Goal: Task Accomplishment & Management: Complete application form

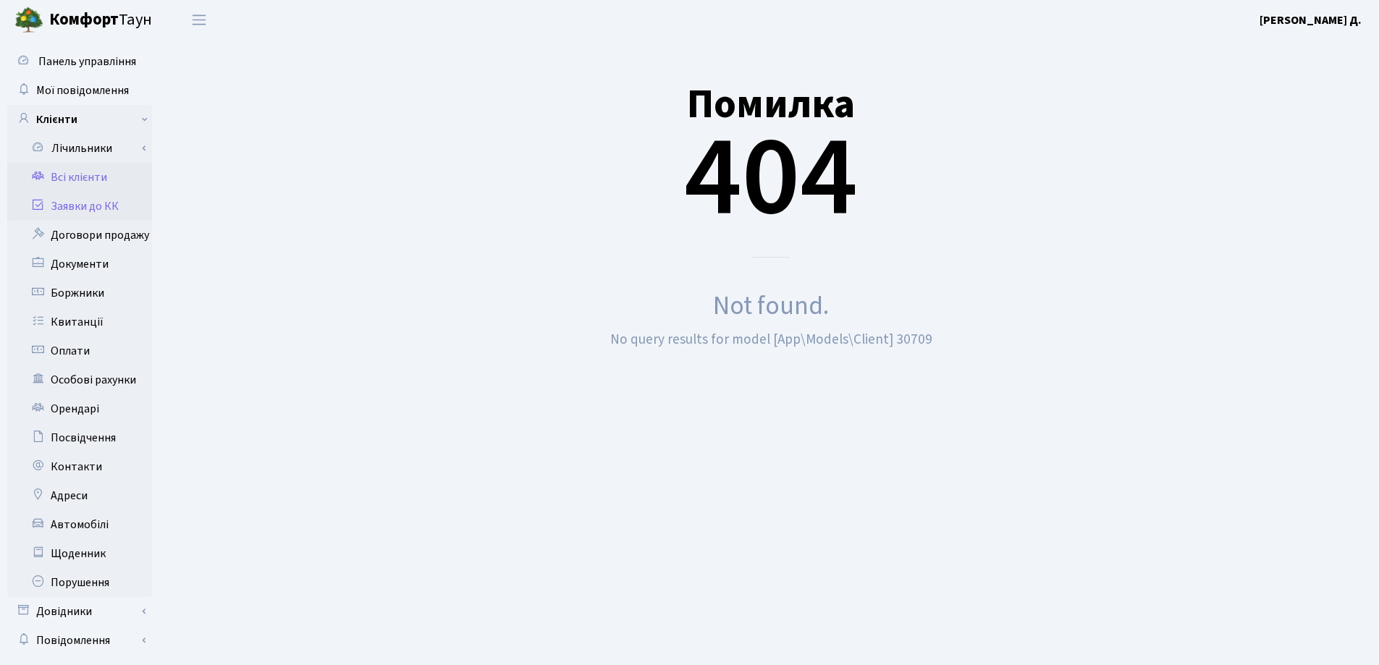
click at [85, 207] on link "Заявки до КК" at bounding box center [79, 206] width 145 height 29
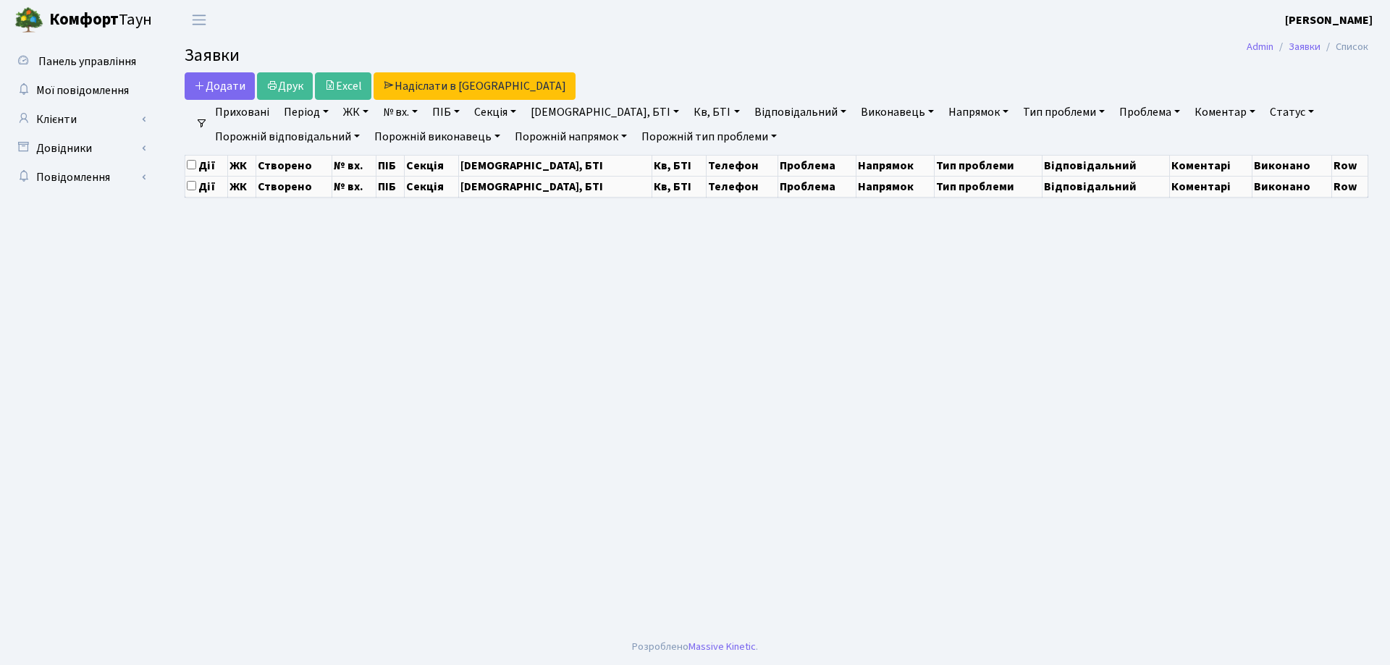
select select "25"
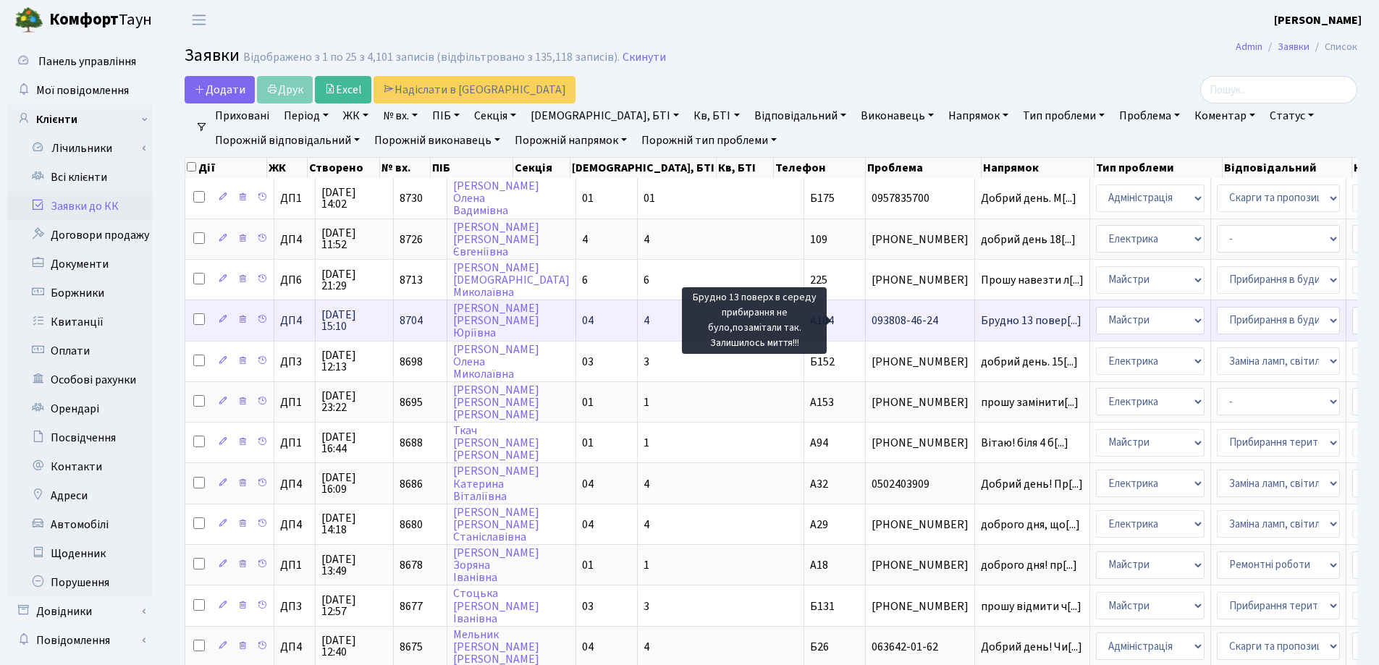
click at [981, 321] on span "Брудно 13 повер[...]" at bounding box center [1031, 321] width 101 height 16
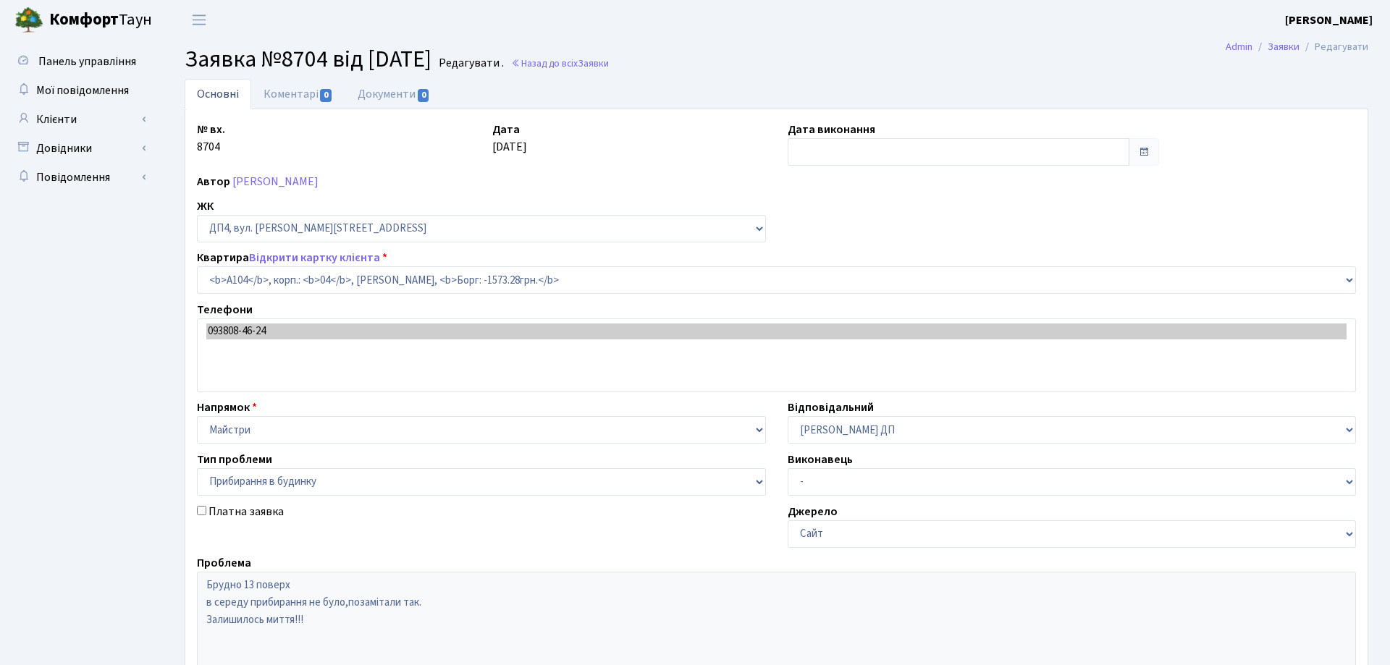
select select "33193"
select select "58"
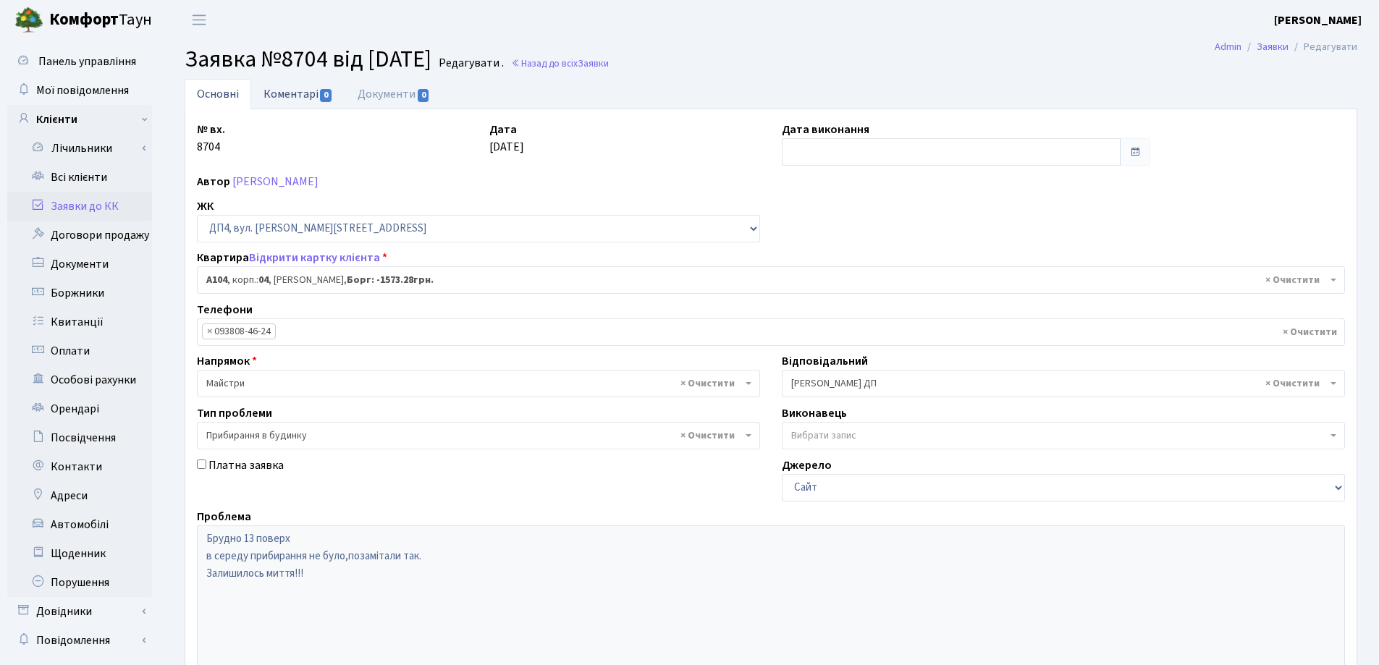
click at [300, 95] on link "Коментарі 0" at bounding box center [298, 94] width 94 height 30
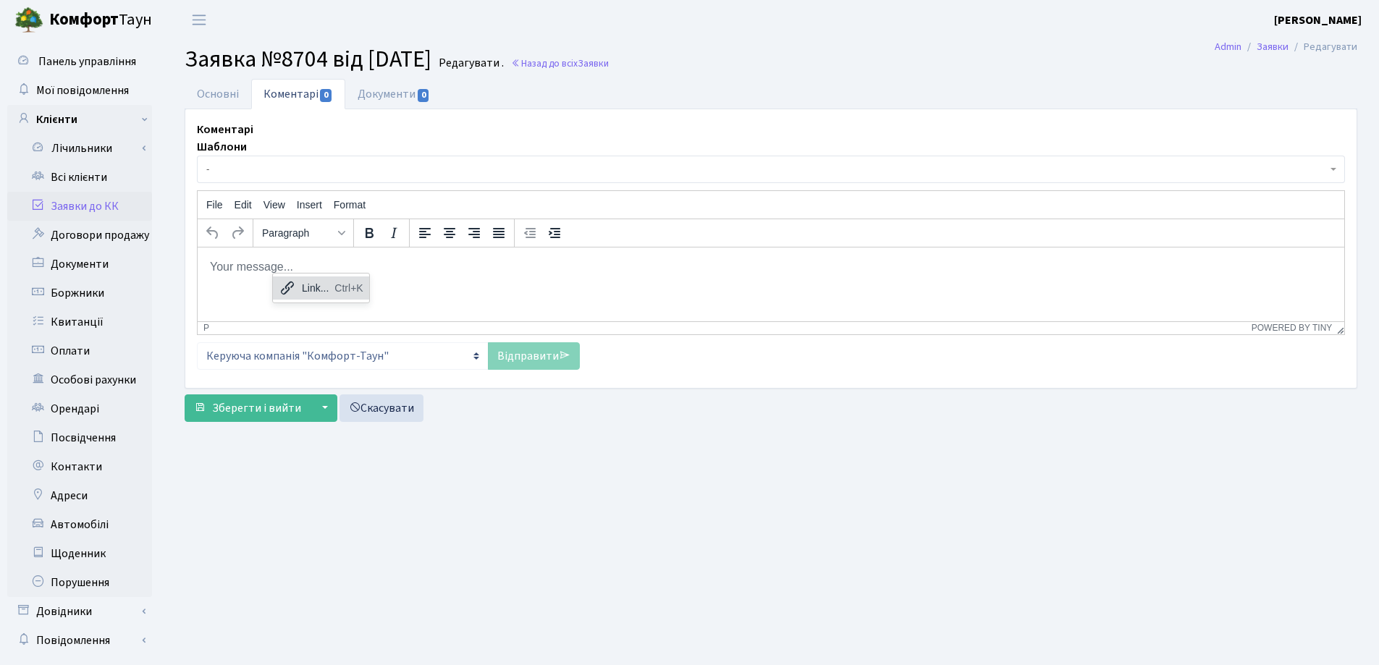
click at [224, 260] on body "Rich Text Area. Press ALT-0 for help." at bounding box center [770, 266] width 1123 height 16
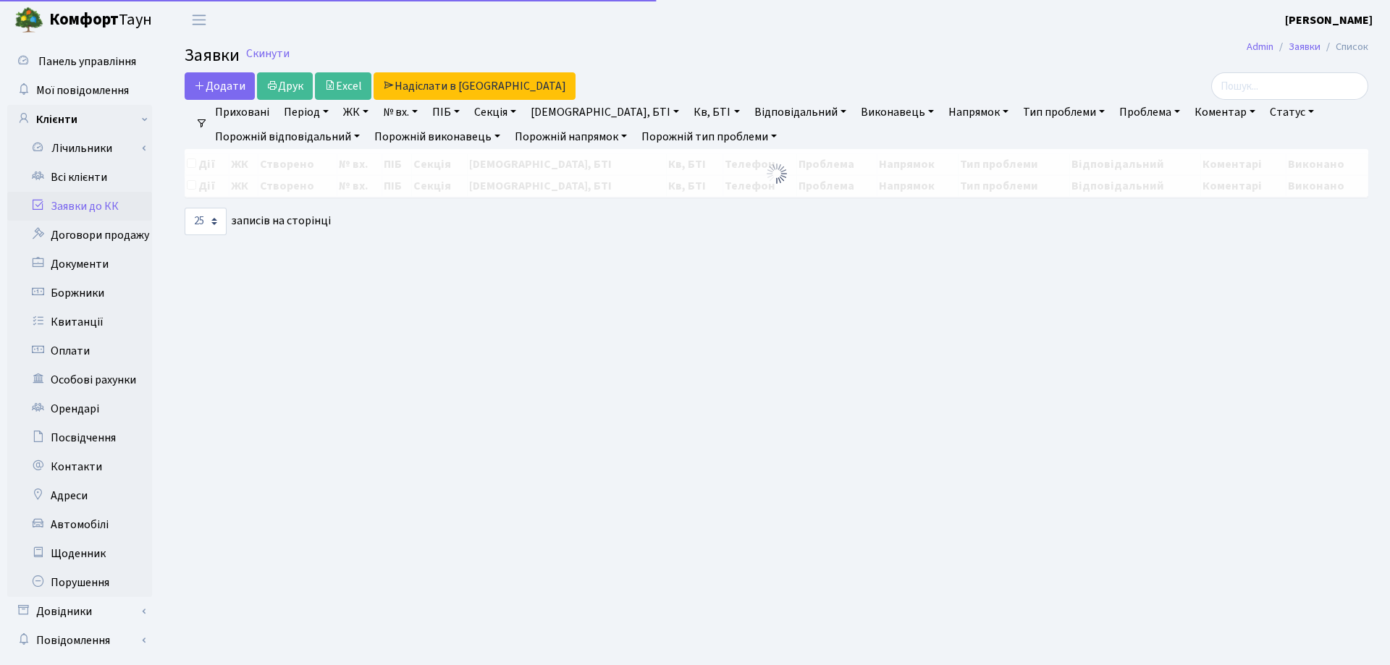
select select "25"
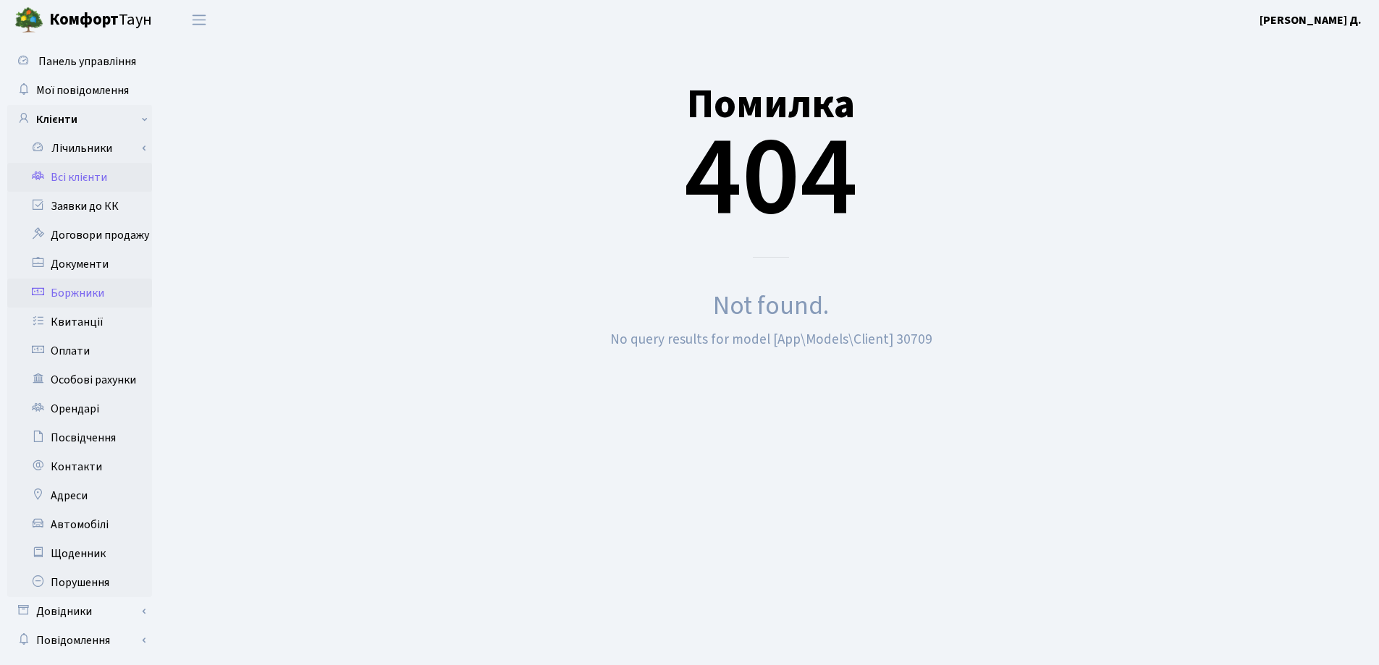
drag, startPoint x: 67, startPoint y: 206, endPoint x: 144, endPoint y: 292, distance: 115.3
click at [69, 206] on link "Заявки до КК" at bounding box center [79, 206] width 145 height 29
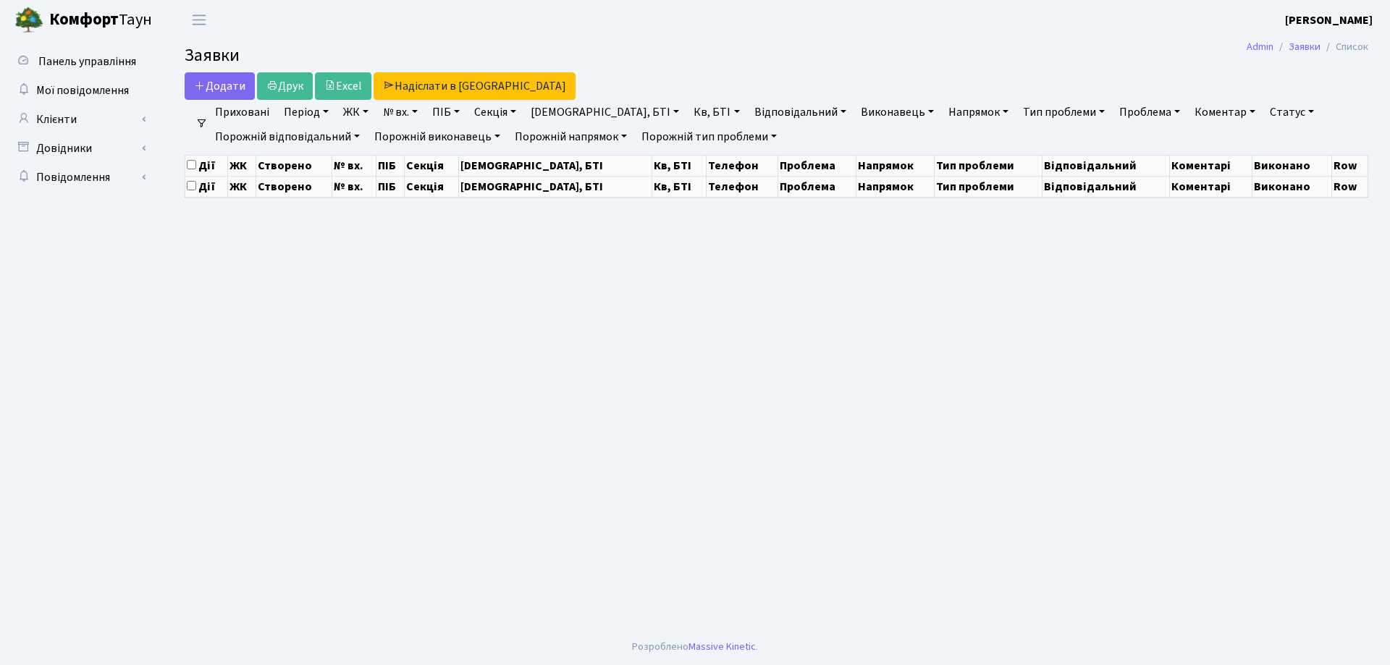
select select "25"
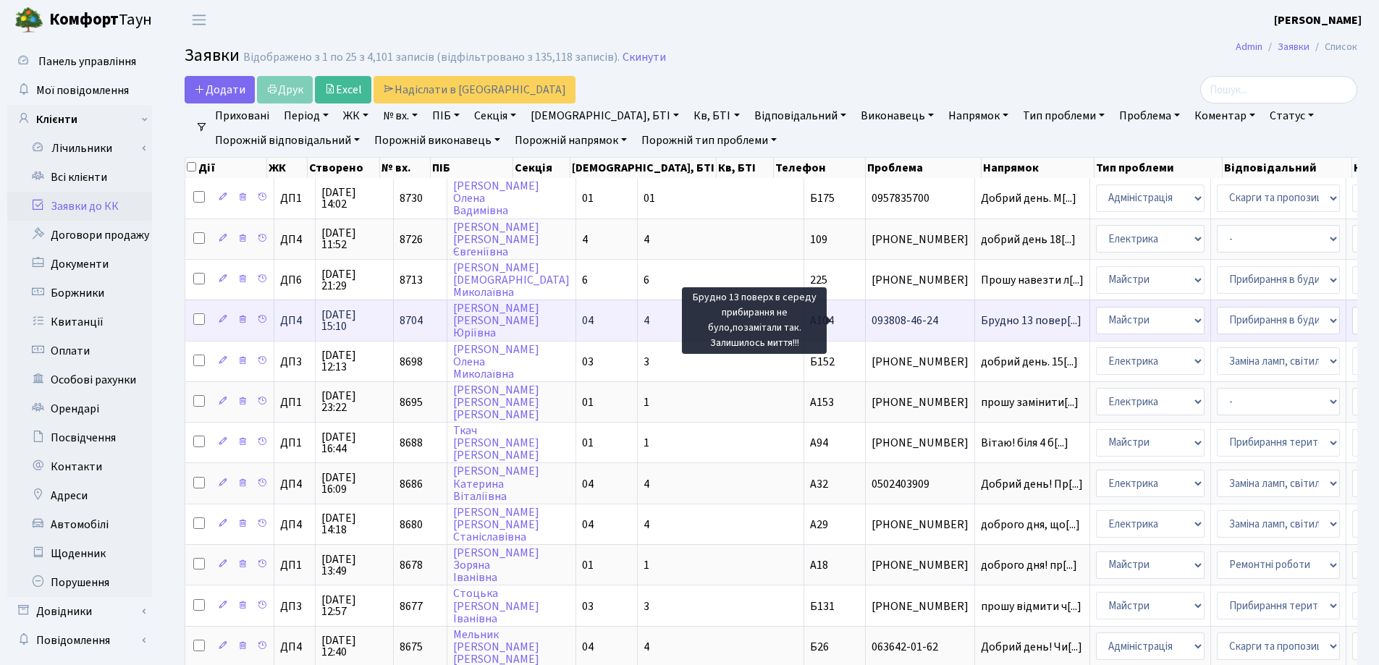
click at [981, 322] on span "Брудно 13 повер[...]" at bounding box center [1031, 321] width 101 height 16
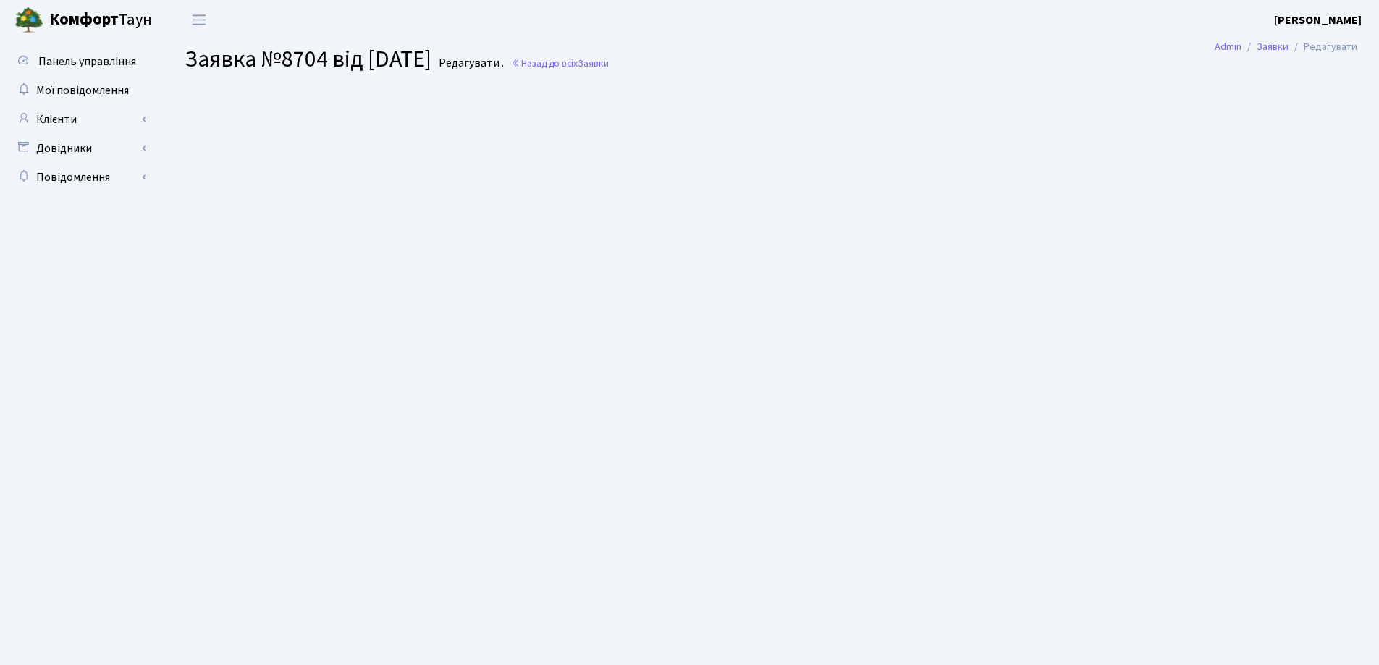
select select "33193"
select select "58"
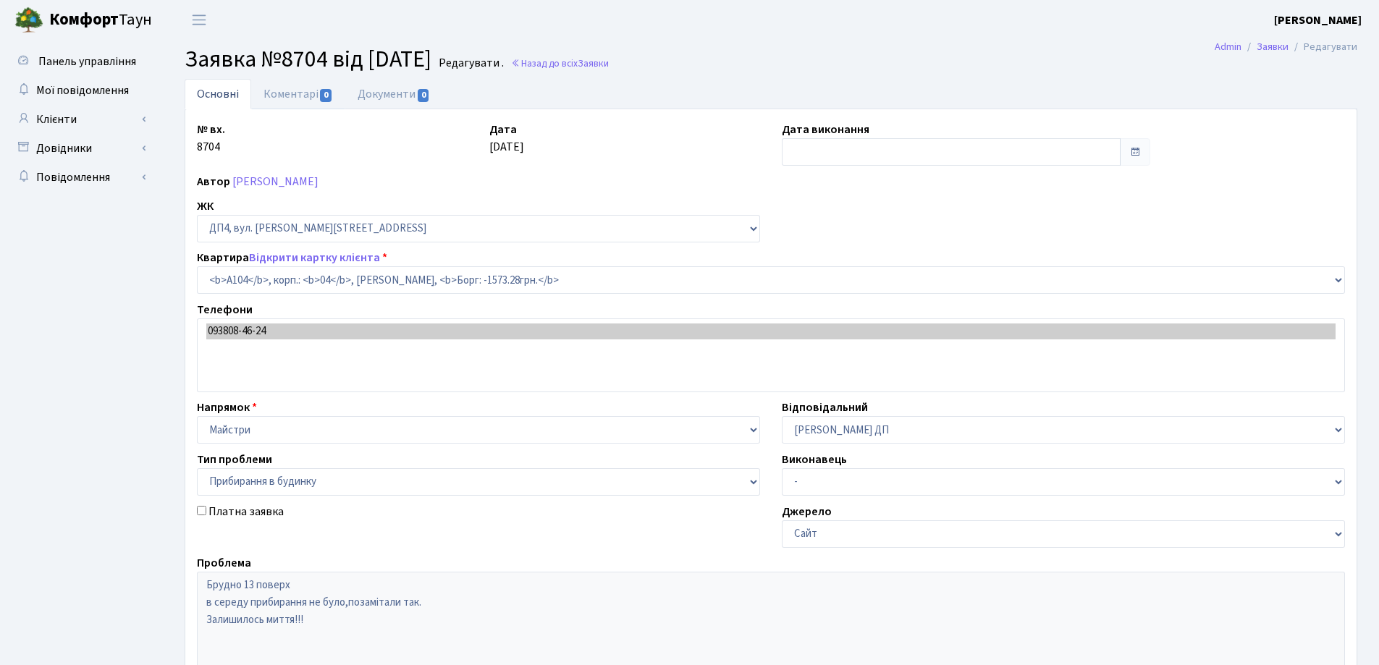
drag, startPoint x: 292, startPoint y: 97, endPoint x: 289, endPoint y: 121, distance: 24.1
click at [290, 97] on link "Коментарі 0" at bounding box center [298, 94] width 94 height 30
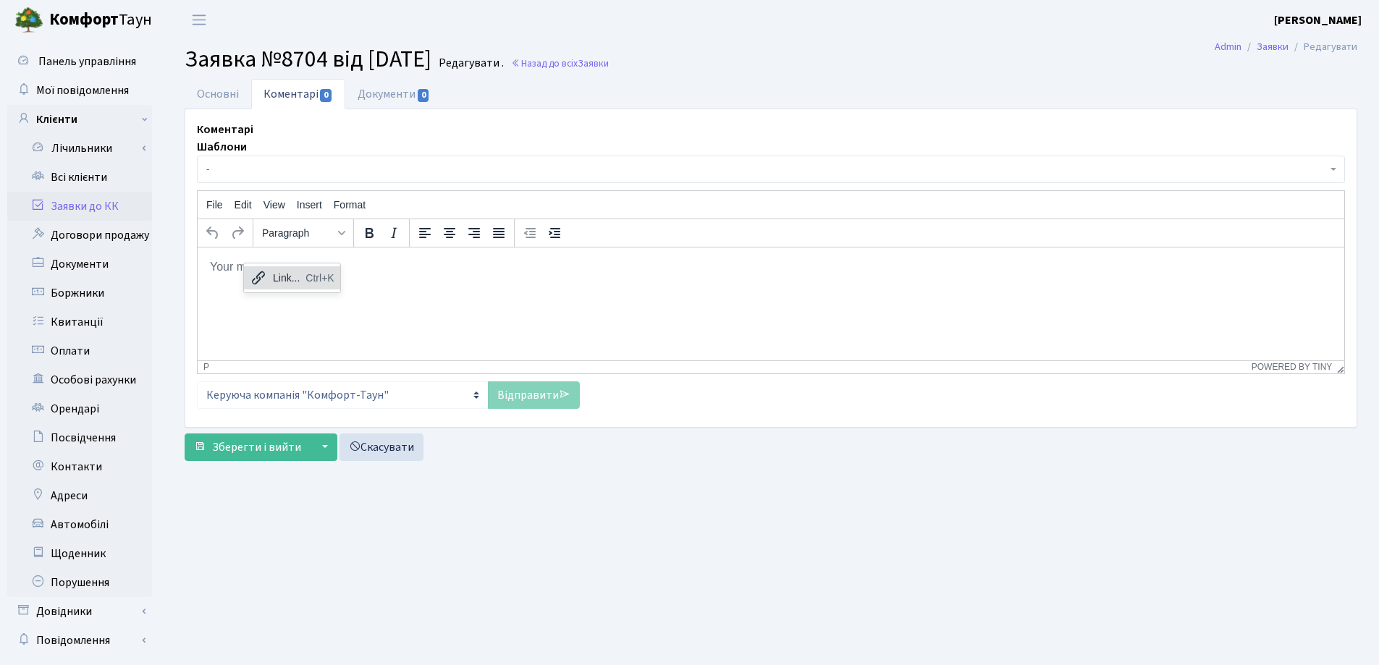
drag, startPoint x: 237, startPoint y: 287, endPoint x: 213, endPoint y: 274, distance: 27.8
click at [236, 286] on html at bounding box center [771, 266] width 1146 height 39
click at [253, 286] on html at bounding box center [771, 266] width 1146 height 39
click at [245, 284] on html at bounding box center [771, 266] width 1146 height 39
paste body "Rich Text Area. Press ALT-0 for help."
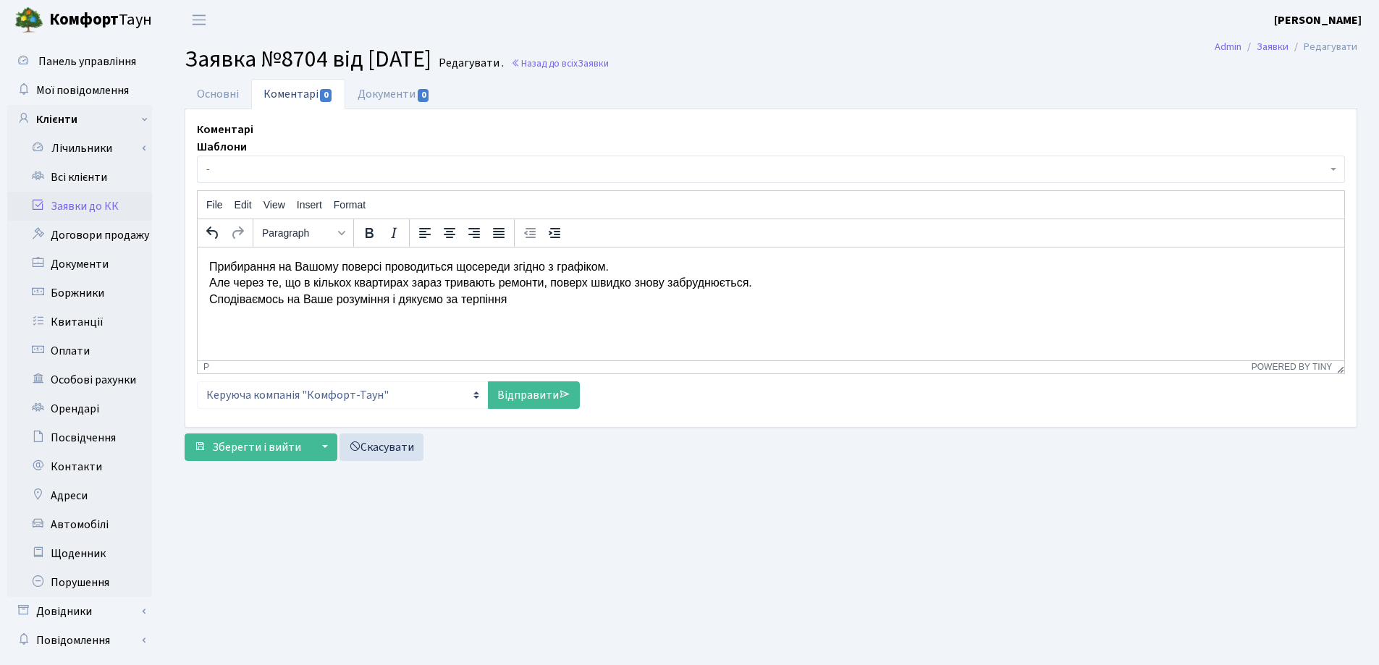
click at [203, 268] on html "Прибирання на Вашому поверсі проводиться щосереди згідно з графіком. Але через …" at bounding box center [771, 283] width 1146 height 72
click at [506, 302] on p "Добрий день. Прибирання на Вашому поверсі проводиться щосереди згідно з графіко…" at bounding box center [770, 282] width 1123 height 48
click at [516, 297] on p "Добрий день. Прибирання на Вашому поверсі проводиться щосереди згідно з графіко…" at bounding box center [770, 282] width 1123 height 48
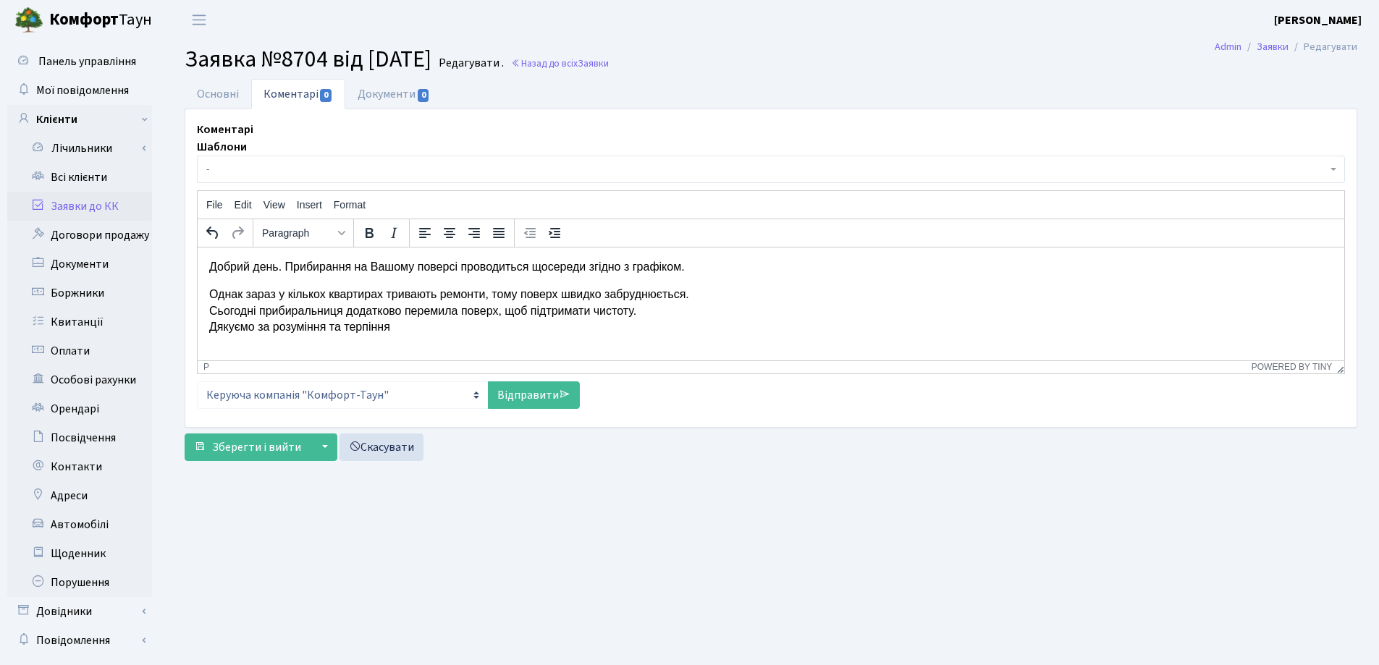
click at [208, 292] on html "Добрий день. Прибирання на Вашому поверсі проводиться щосереди згідно з графіко…" at bounding box center [771, 297] width 1146 height 100
click at [206, 292] on html "Добрий день. Прибирання на Вашому поверсі проводиться щосереди згідно з графіко…" at bounding box center [771, 297] width 1146 height 100
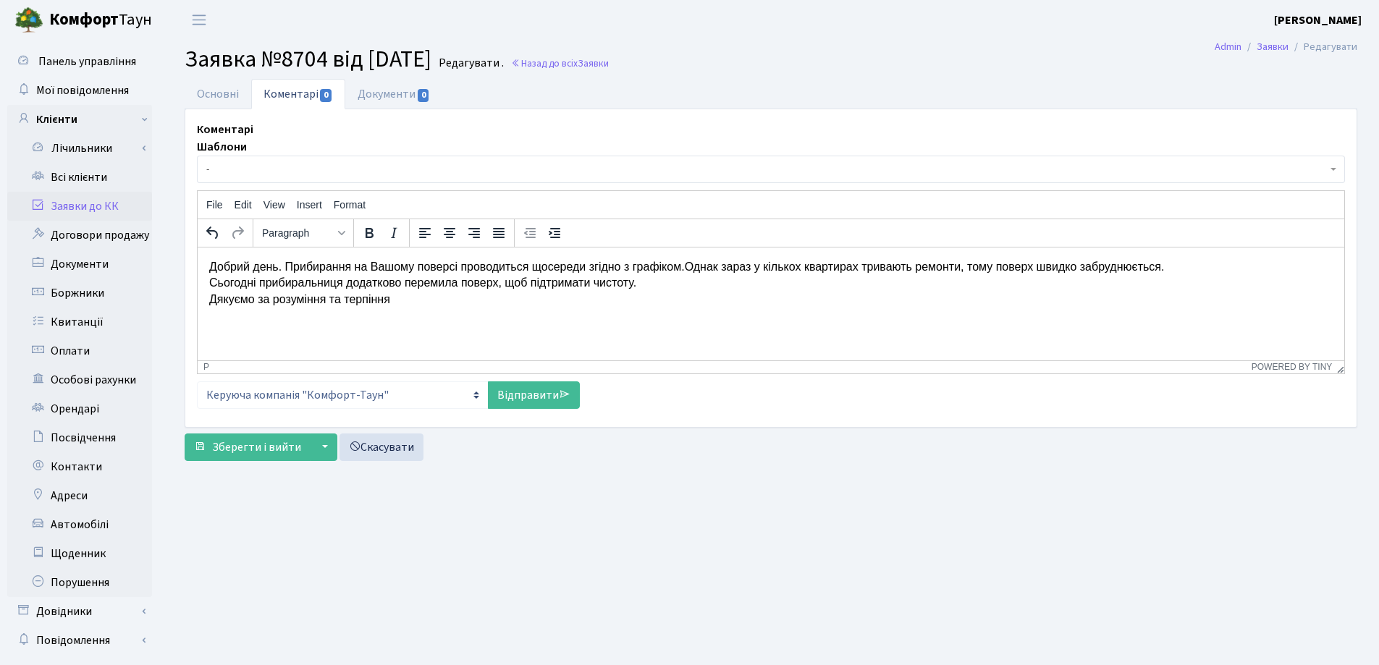
click at [392, 303] on p "Добрий день. Прибирання на Вашому поверсі проводиться щосереди згідно з графіко…" at bounding box center [770, 282] width 1123 height 48
click at [520, 398] on link "Відправити" at bounding box center [534, 395] width 92 height 28
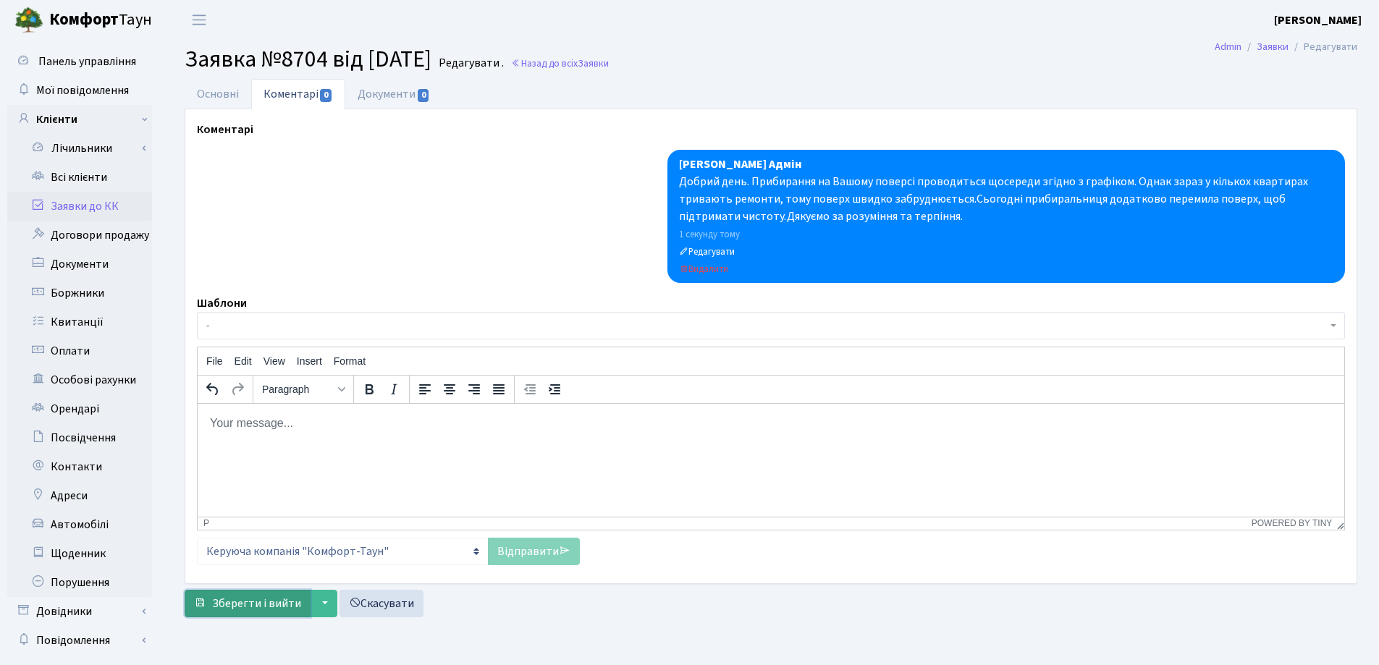
click at [262, 604] on span "Зберегти і вийти" at bounding box center [256, 604] width 89 height 16
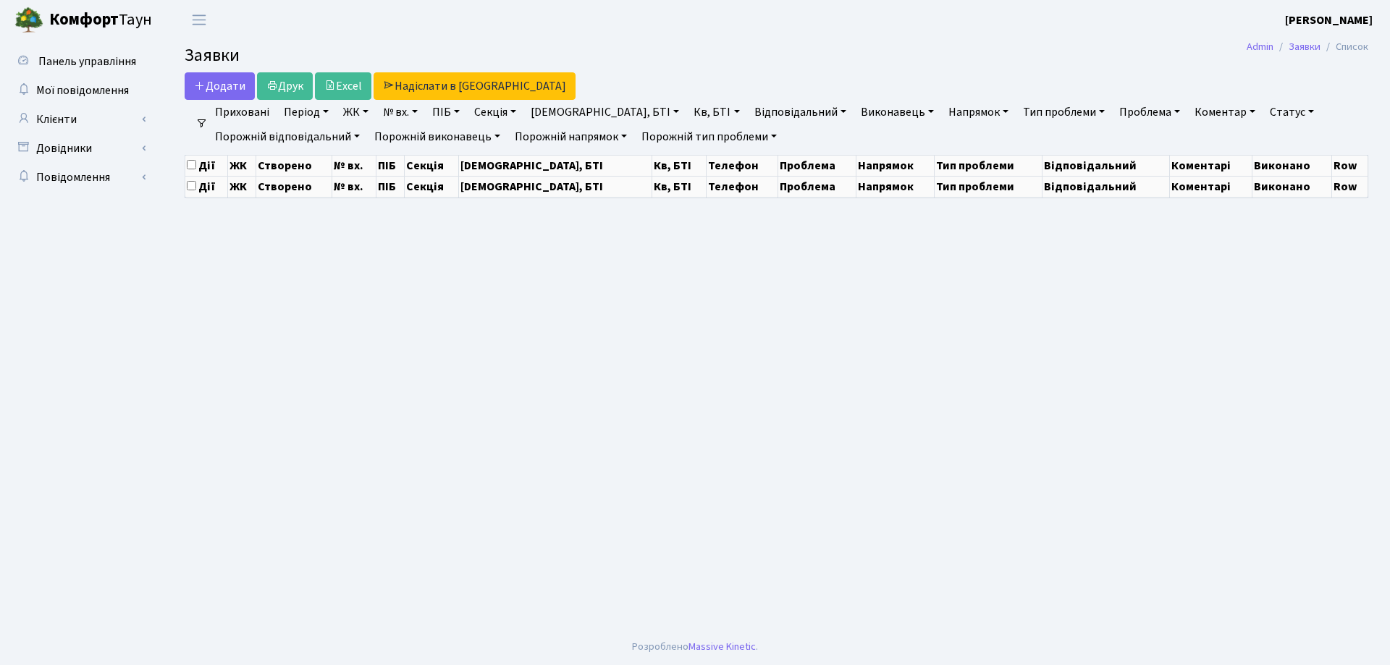
select select "25"
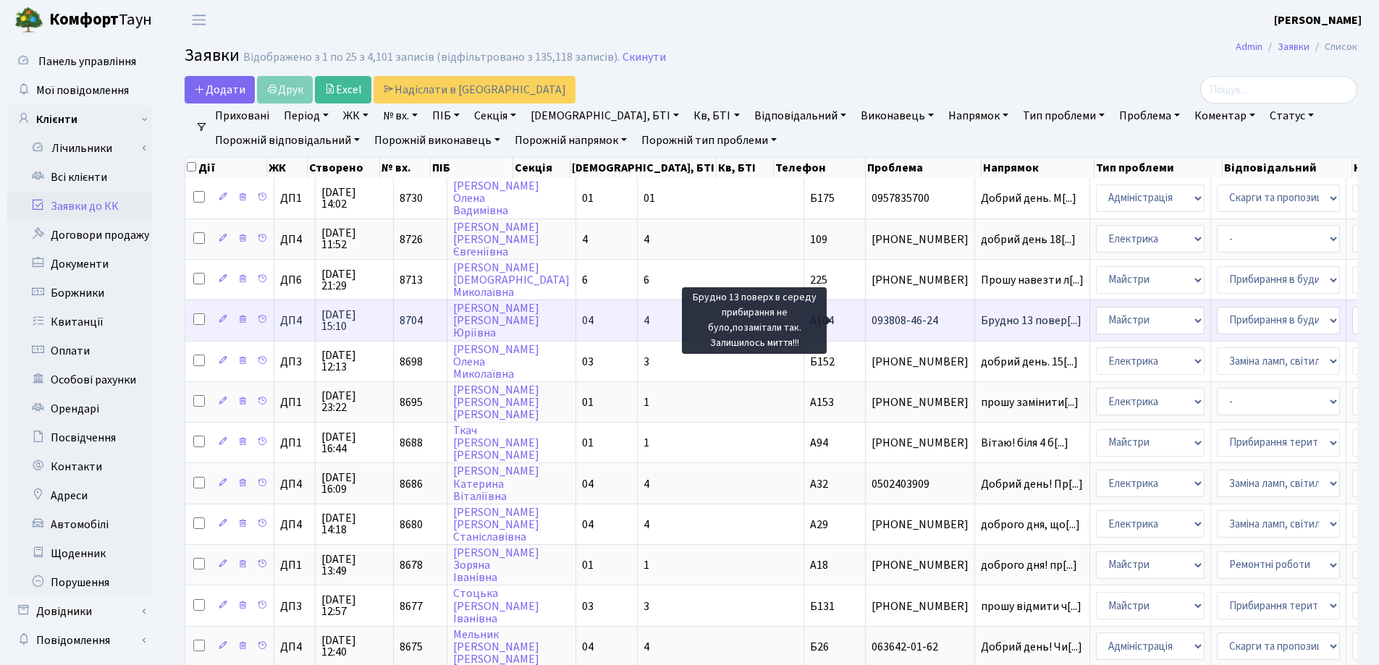
click at [981, 321] on span "Брудно 13 повер[...]" at bounding box center [1031, 321] width 101 height 16
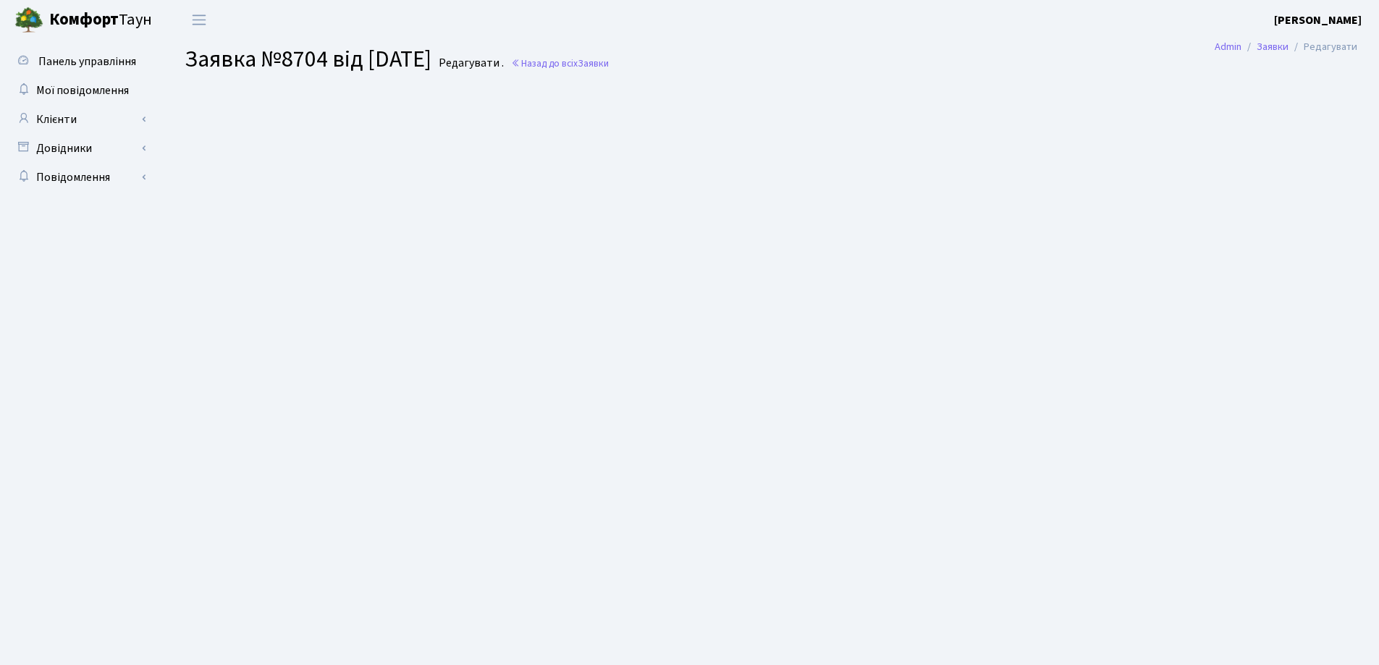
select select "33193"
select select "58"
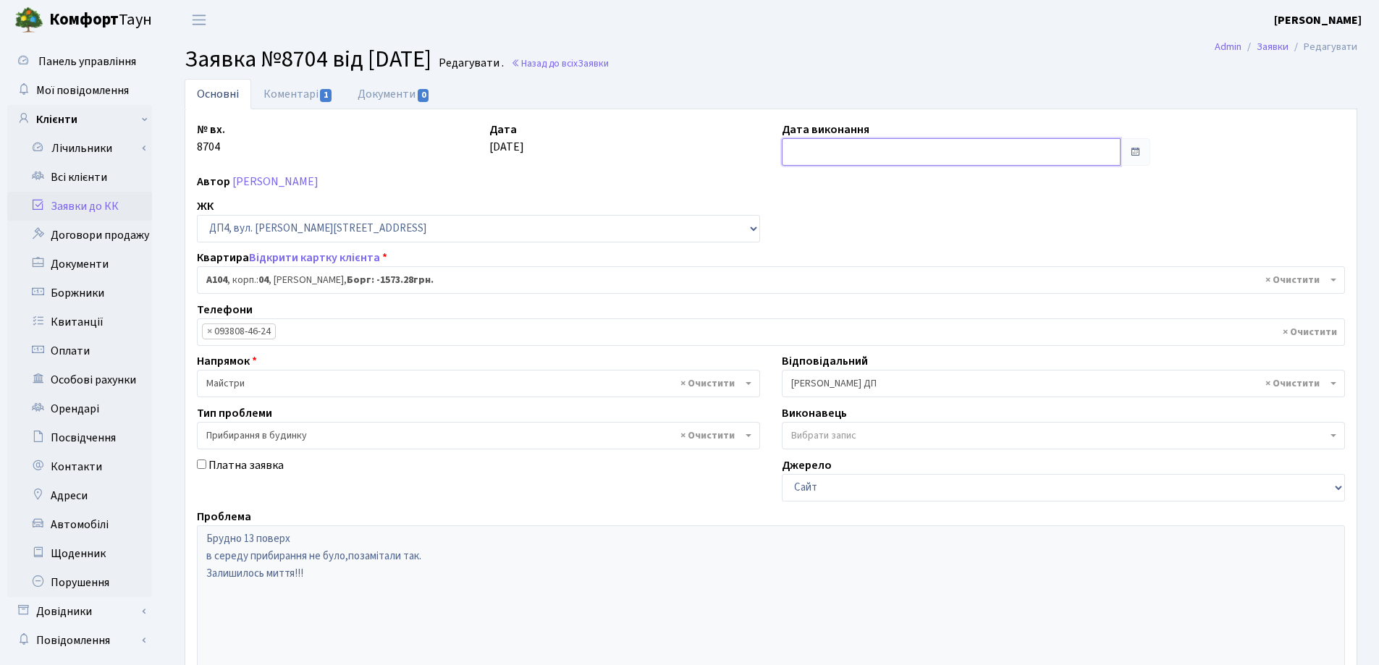
drag, startPoint x: 808, startPoint y: 140, endPoint x: 810, endPoint y: 149, distance: 9.5
click at [810, 140] on input "text" at bounding box center [951, 152] width 339 height 28
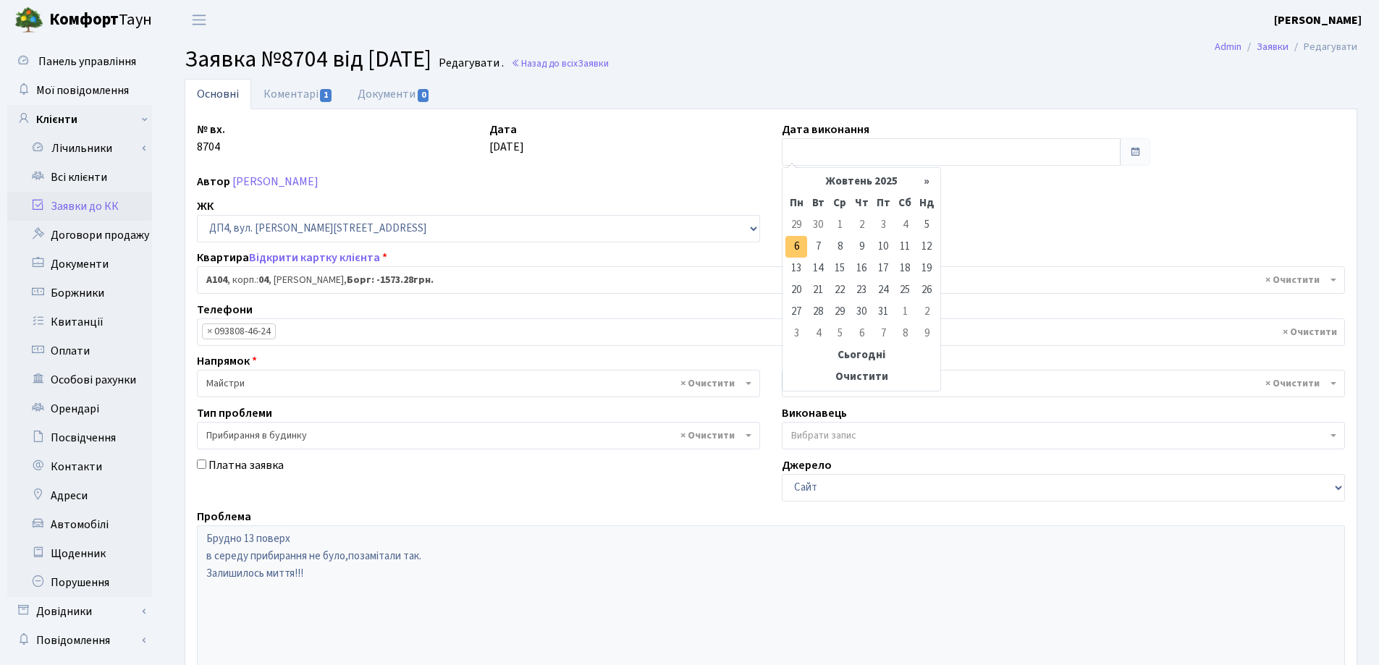
click at [797, 248] on td "6" at bounding box center [796, 247] width 22 height 22
type input "[DATE]"
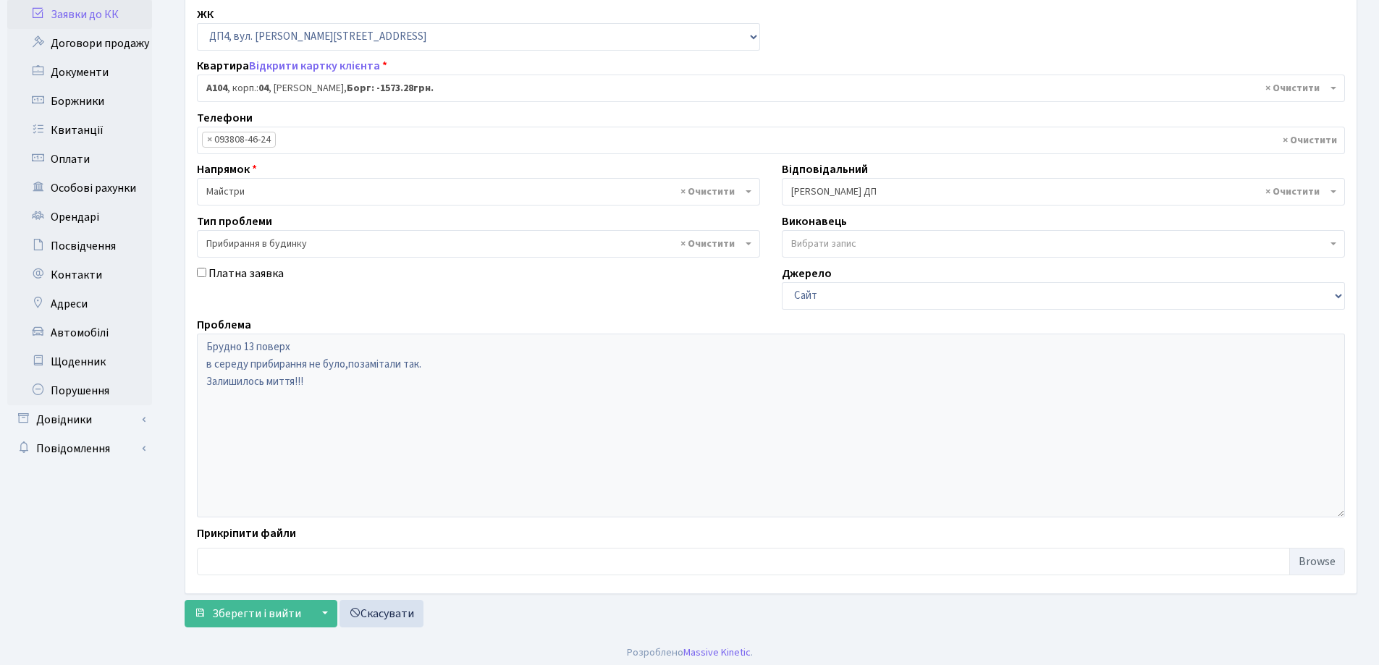
scroll to position [198, 0]
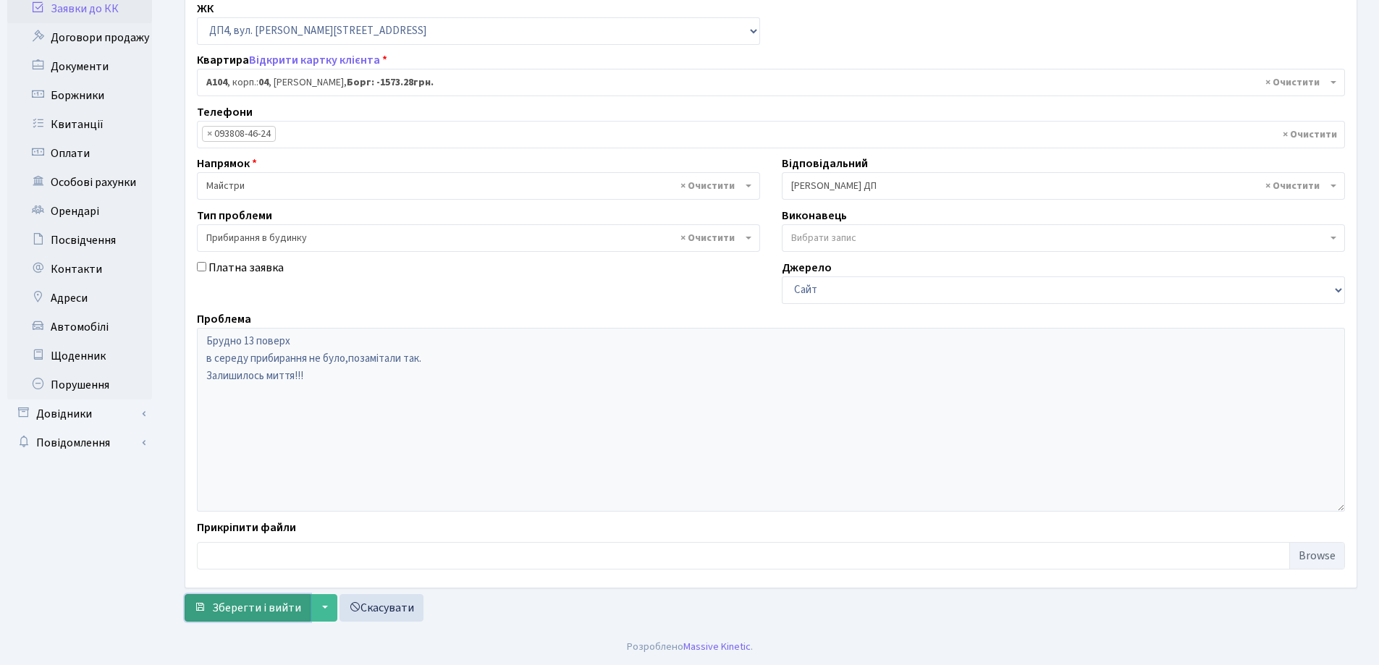
click at [284, 602] on span "Зберегти і вийти" at bounding box center [256, 608] width 89 height 16
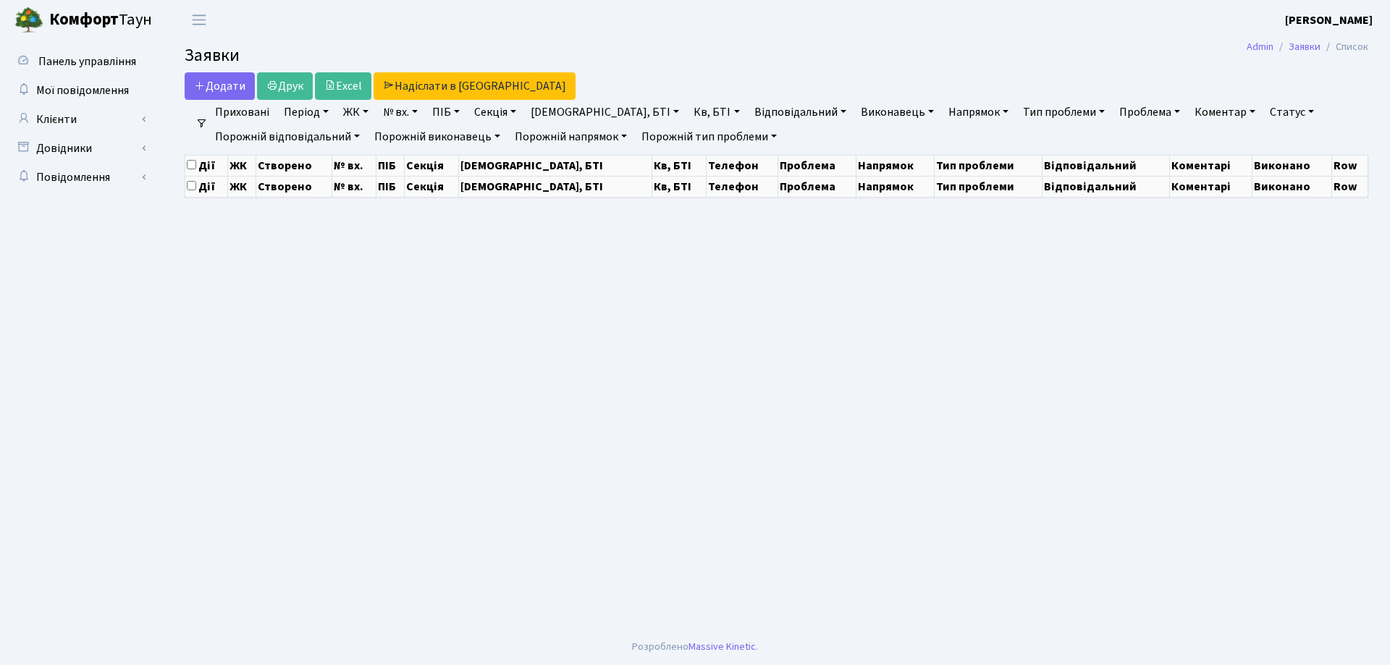
select select "25"
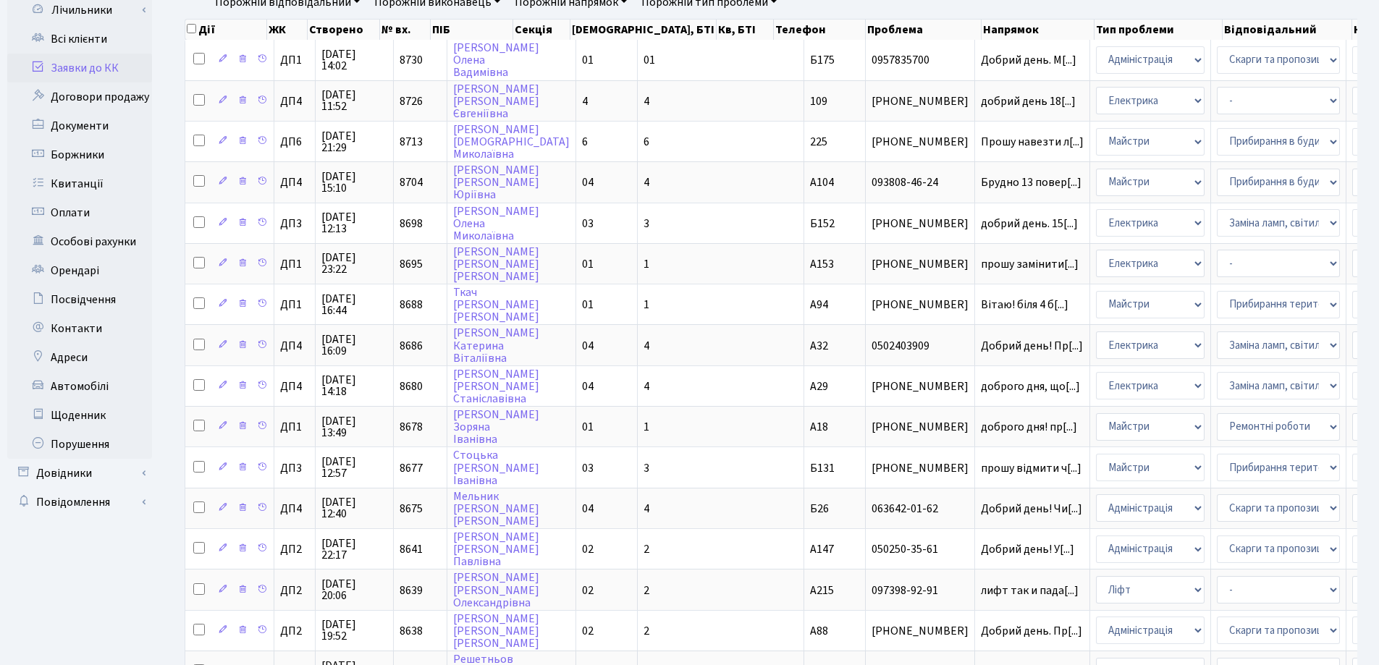
scroll to position [134, 0]
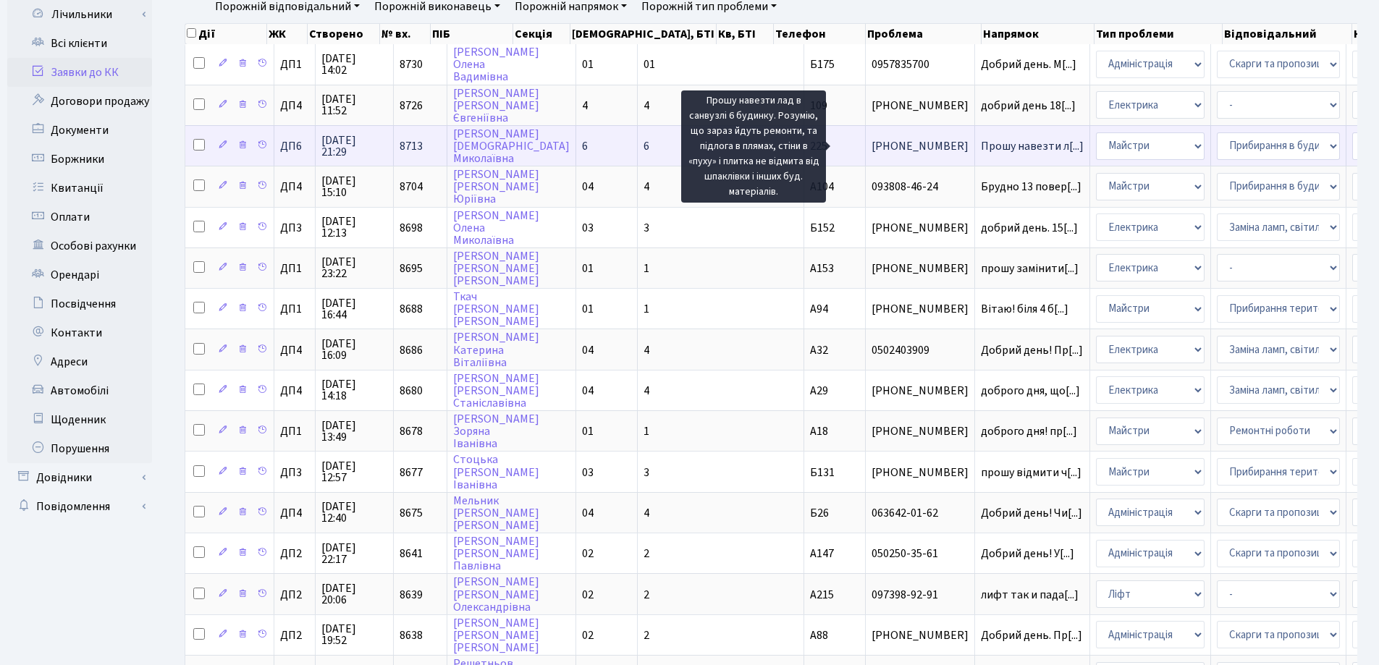
click at [981, 149] on span "Прошу навезти л[...]" at bounding box center [1032, 146] width 103 height 16
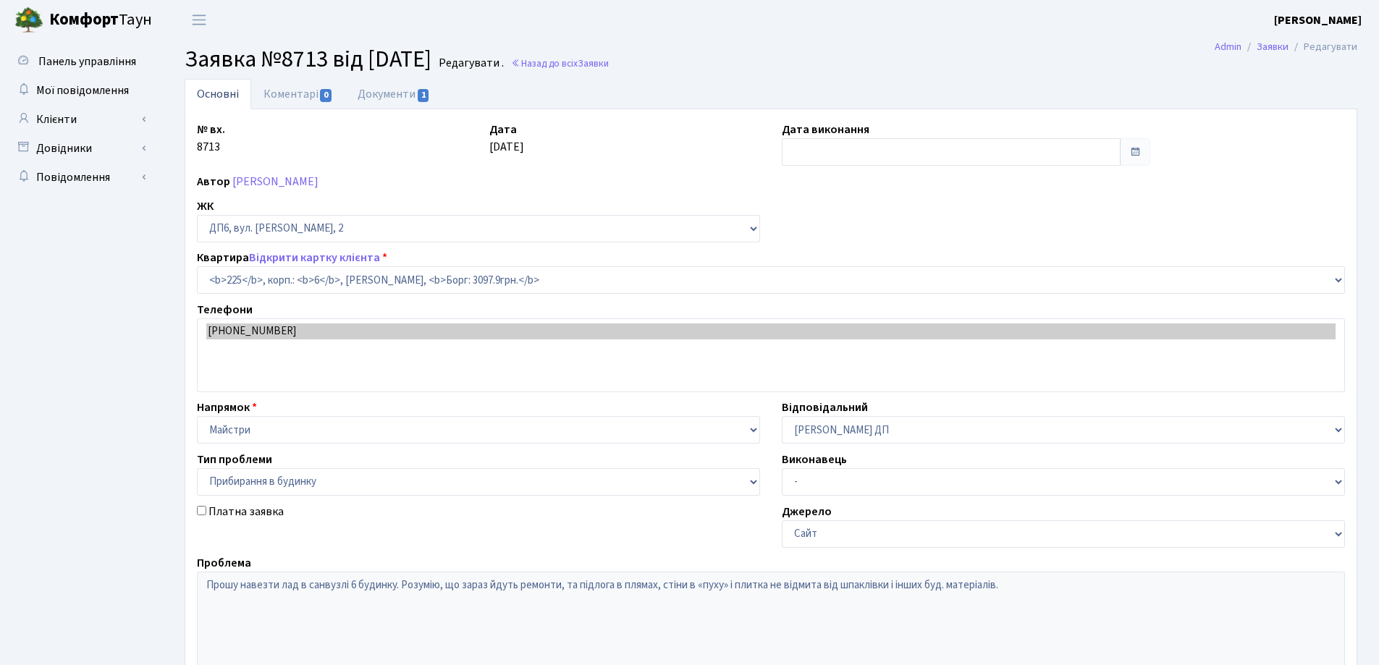
select select "46719"
select select "58"
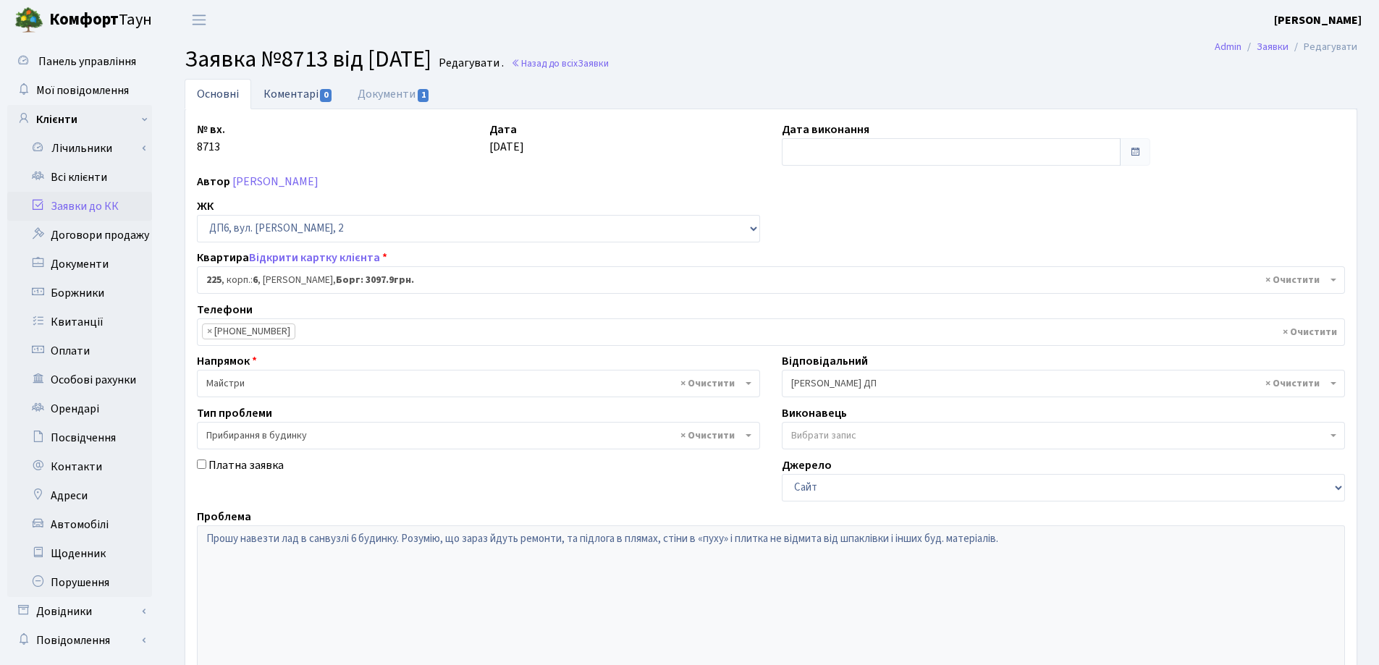
click at [292, 96] on link "Коментарі 0" at bounding box center [298, 94] width 94 height 30
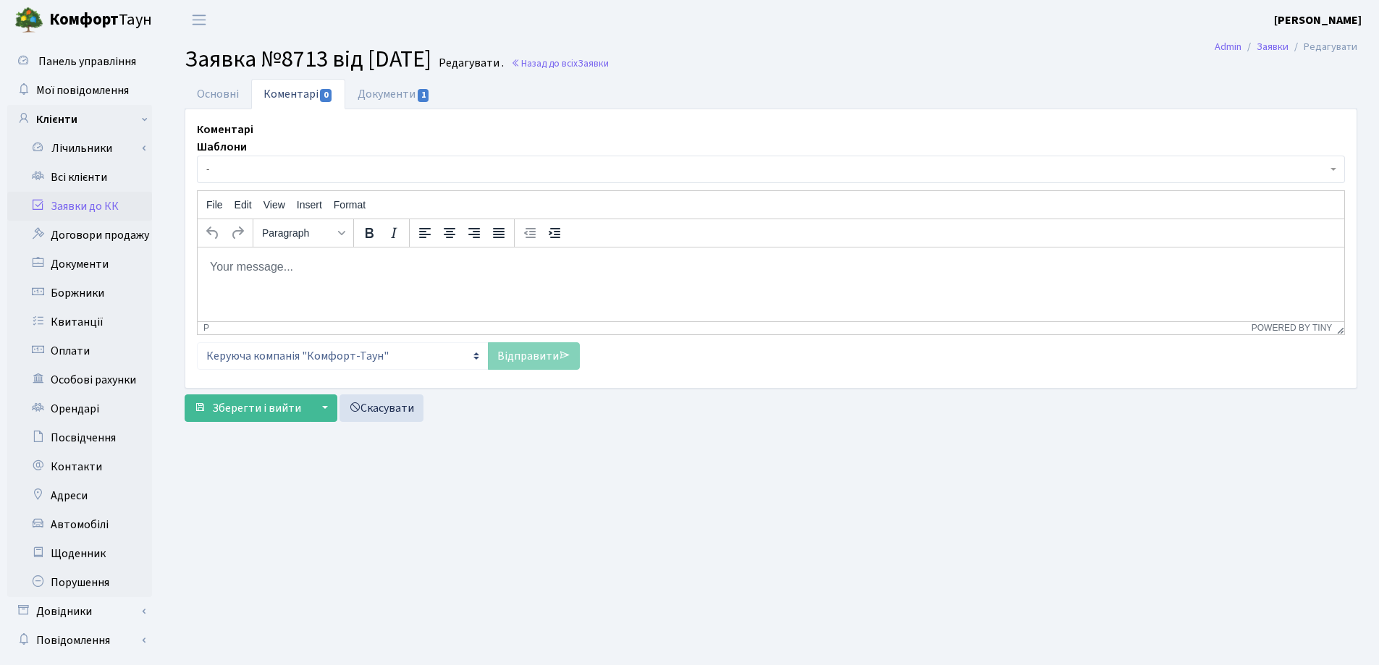
drag, startPoint x: 241, startPoint y: 269, endPoint x: 353, endPoint y: 270, distance: 112.2
click at [242, 269] on body "Rich Text Area. Press ALT-0 for help." at bounding box center [770, 266] width 1123 height 16
click at [515, 360] on link "Відправити" at bounding box center [534, 356] width 92 height 28
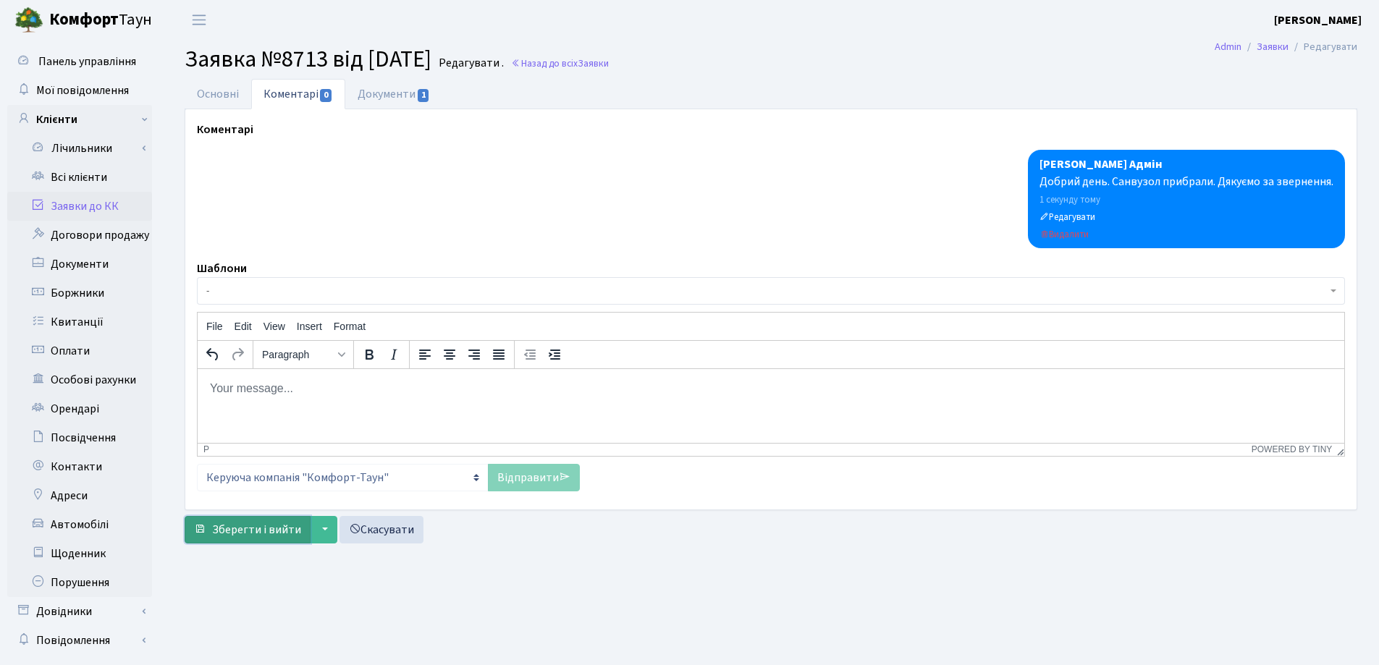
click at [255, 530] on span "Зберегти і вийти" at bounding box center [256, 530] width 89 height 16
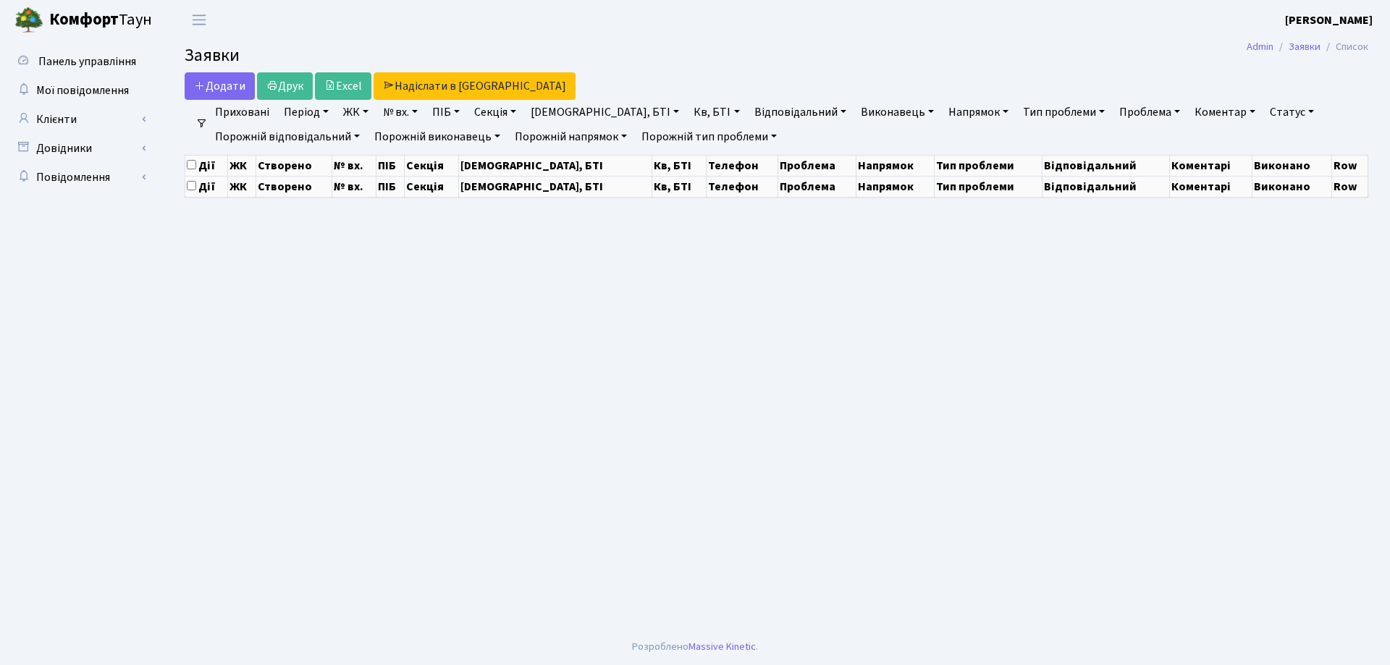
select select "25"
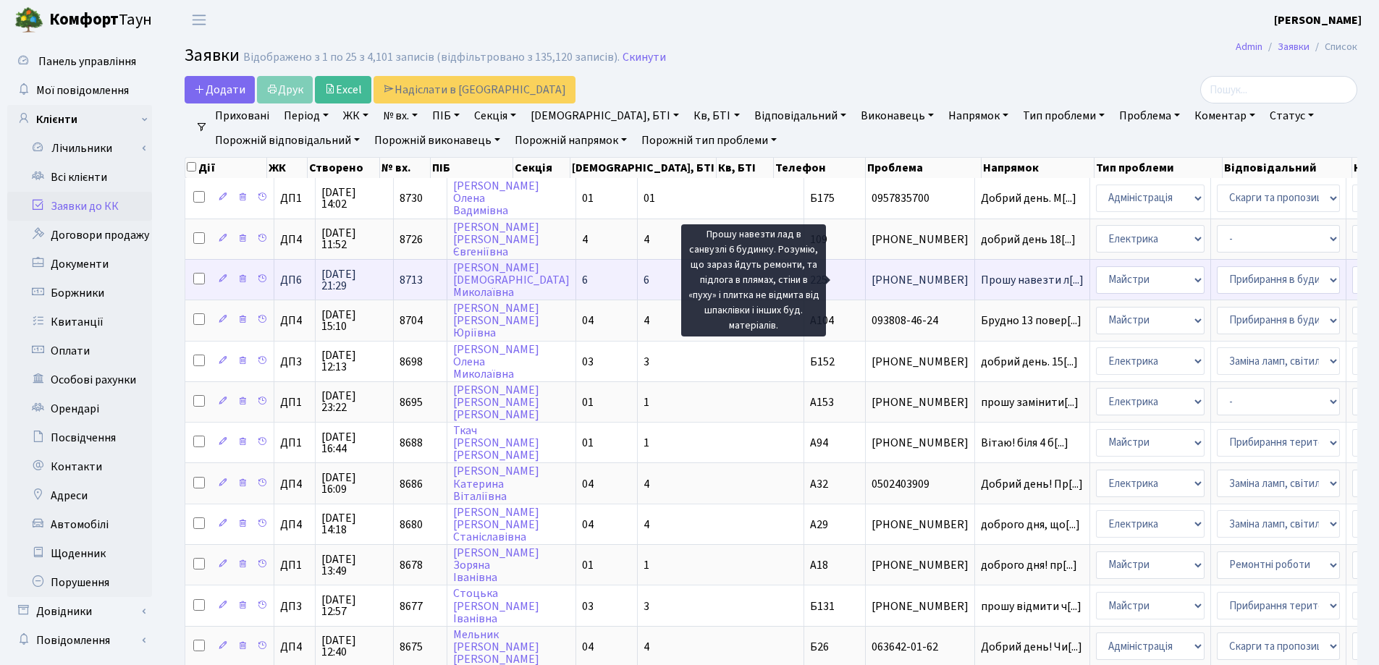
click at [981, 283] on span "Прошу навезти л[...]" at bounding box center [1032, 280] width 103 height 16
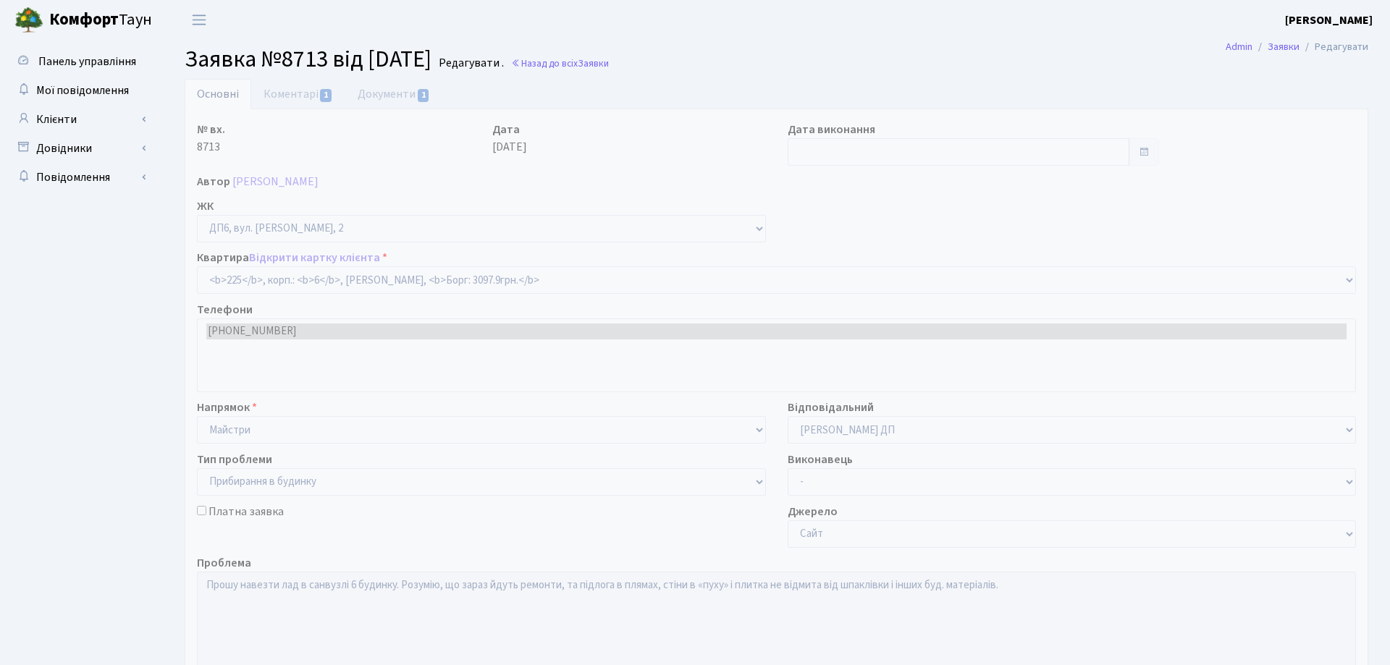
select select "46719"
select select "58"
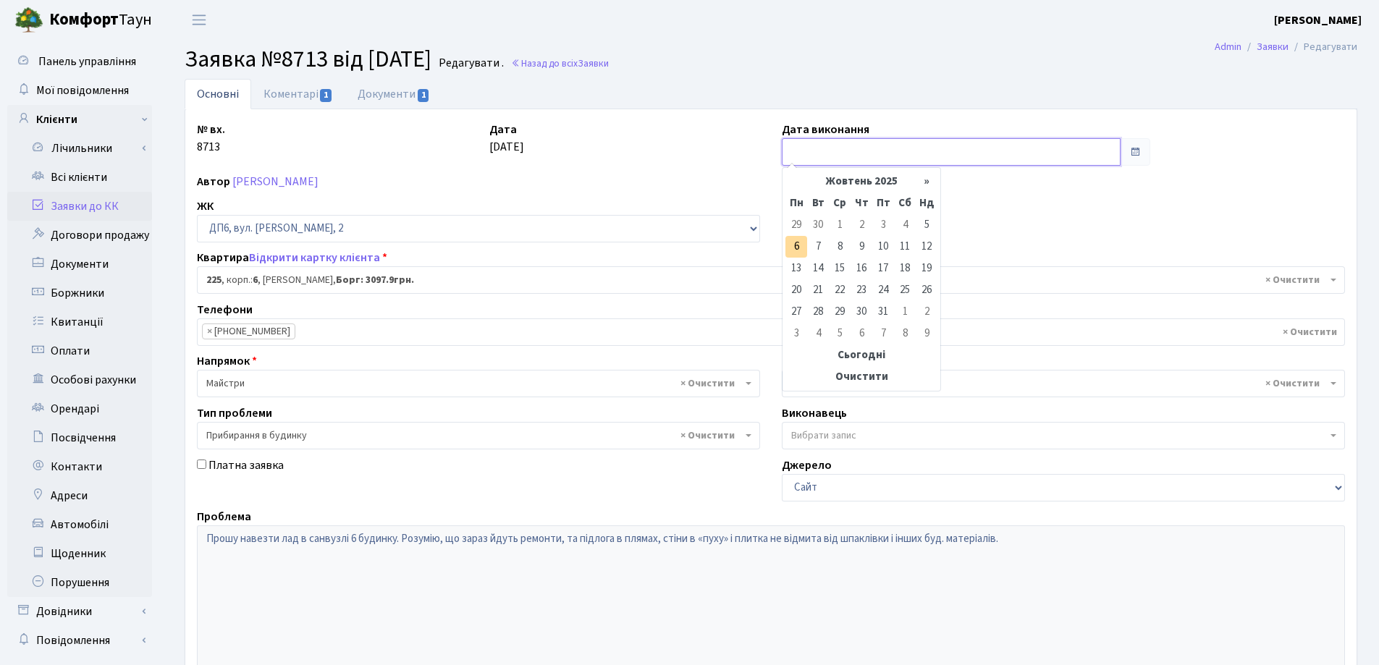
click at [888, 159] on input "text" at bounding box center [951, 152] width 339 height 28
click at [797, 244] on td "6" at bounding box center [796, 247] width 22 height 22
type input "[DATE]"
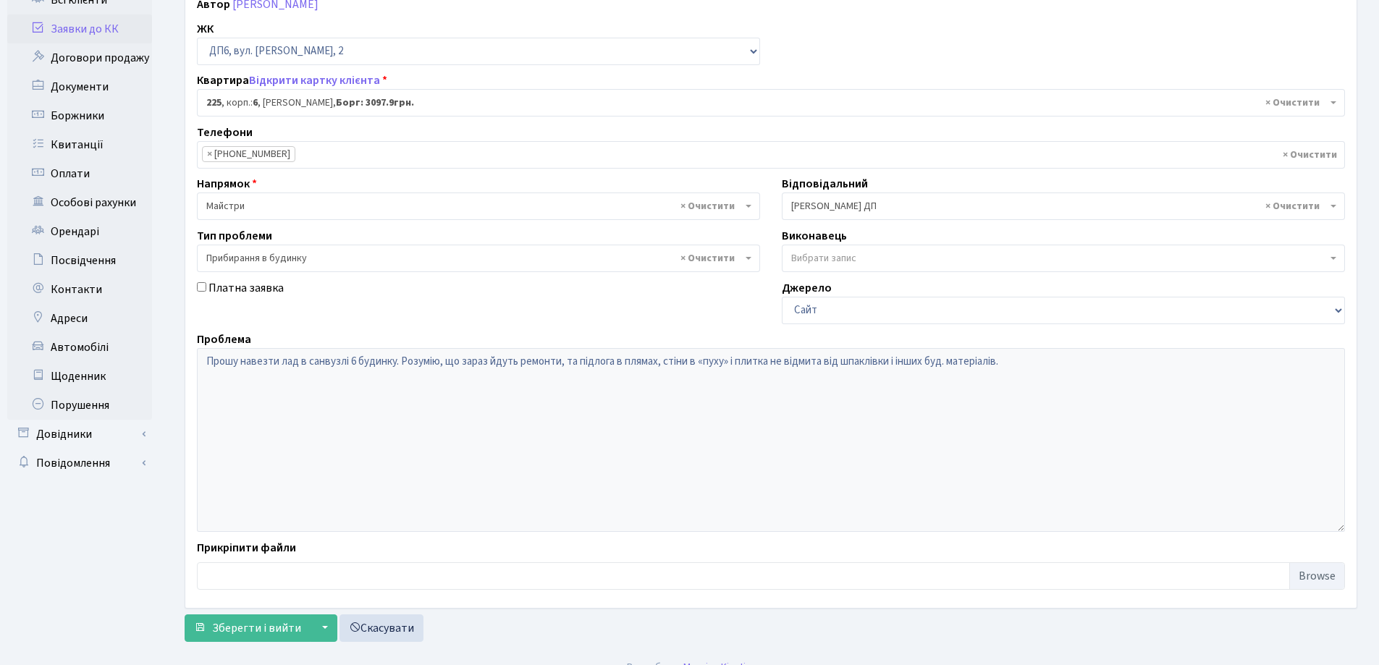
scroll to position [198, 0]
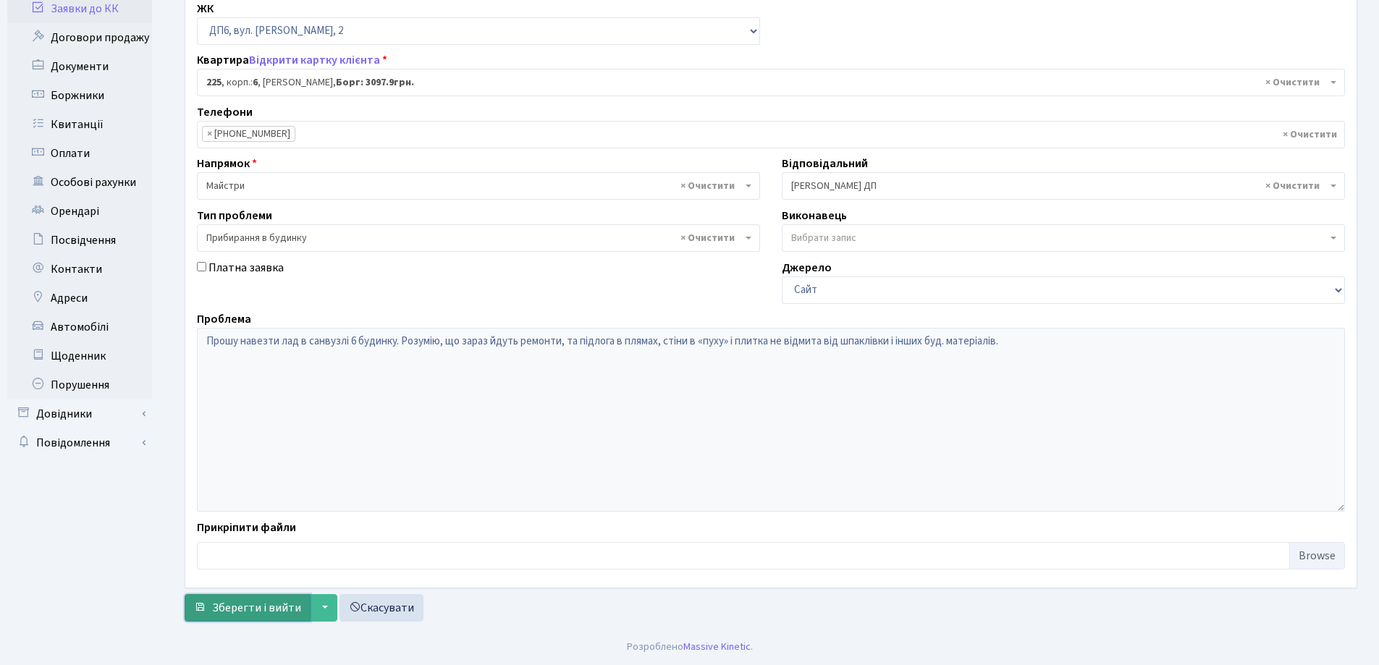
click at [242, 607] on span "Зберегти і вийти" at bounding box center [256, 608] width 89 height 16
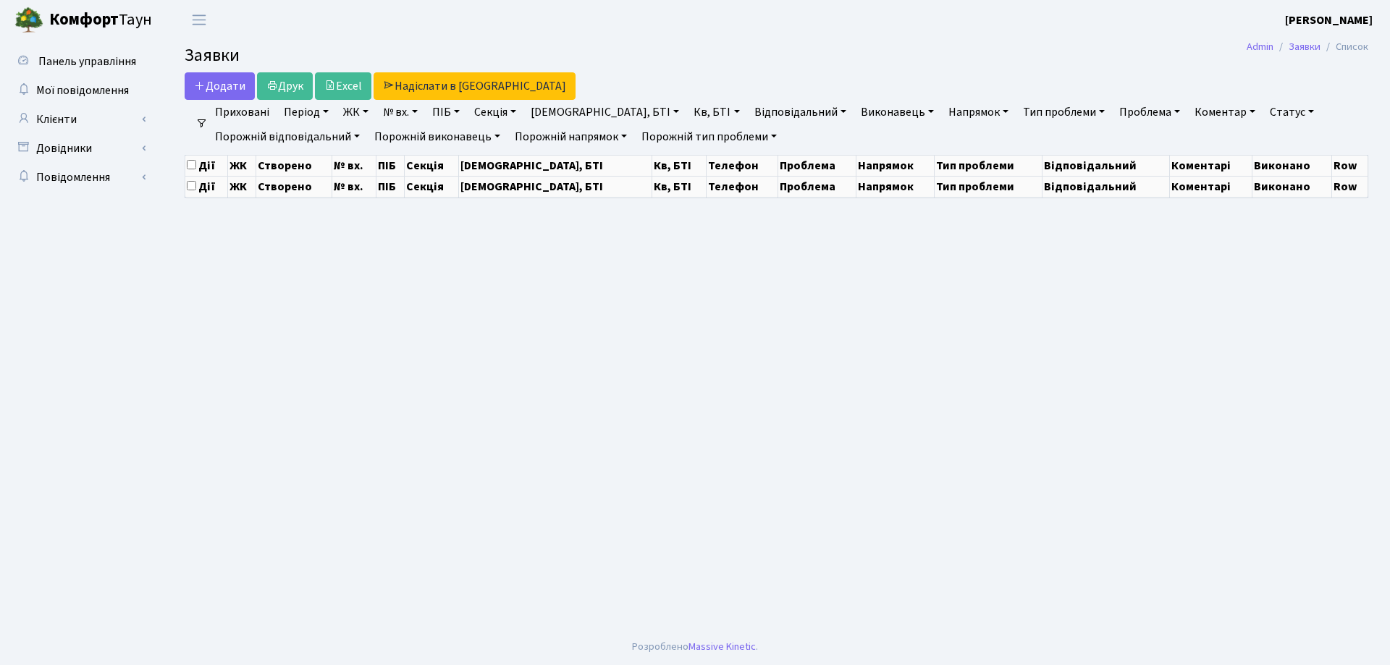
select select "25"
